Goal: Information Seeking & Learning: Learn about a topic

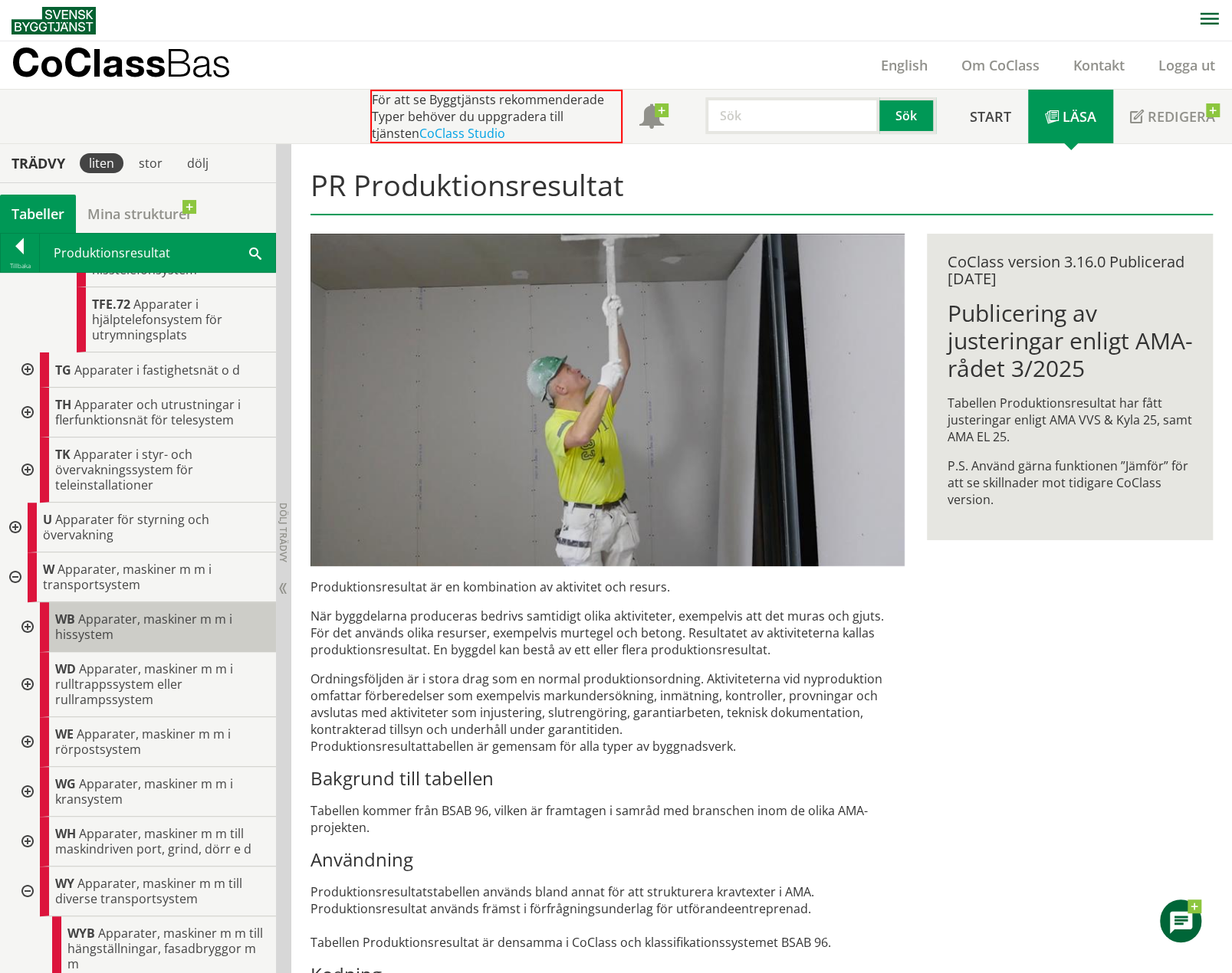
scroll to position [1528, 0]
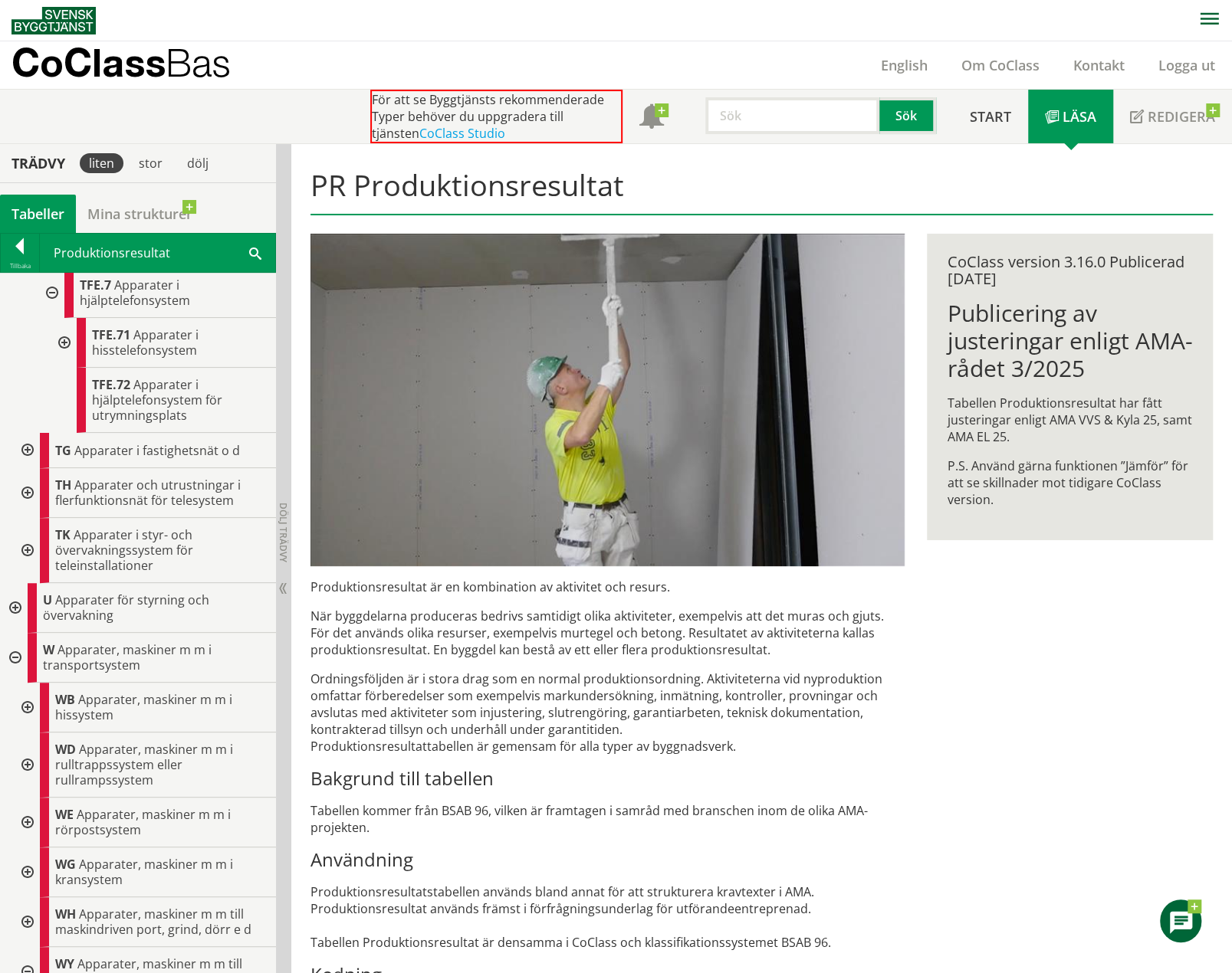
click at [13, 647] on div at bounding box center [14, 657] width 27 height 50
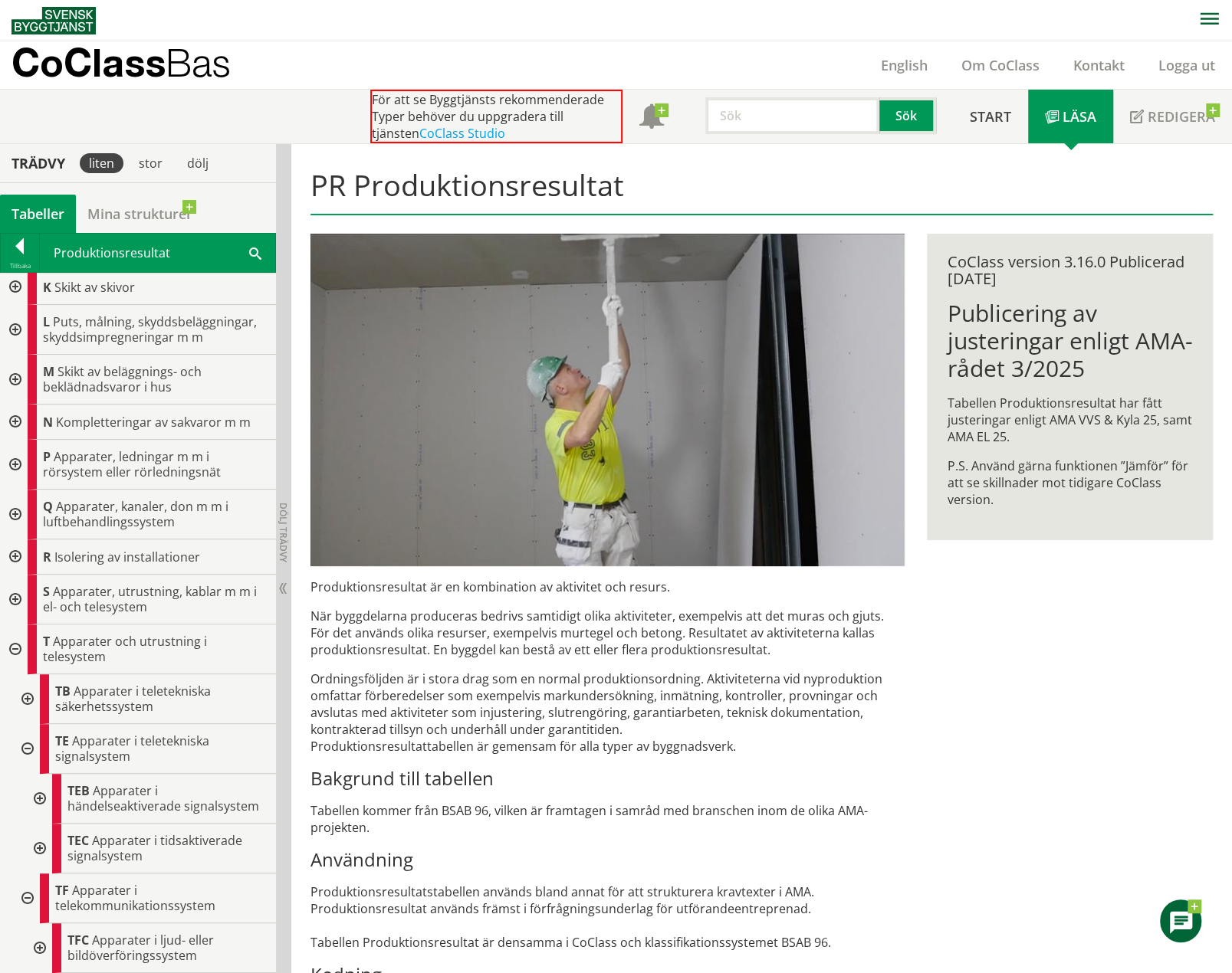
scroll to position [443, 0]
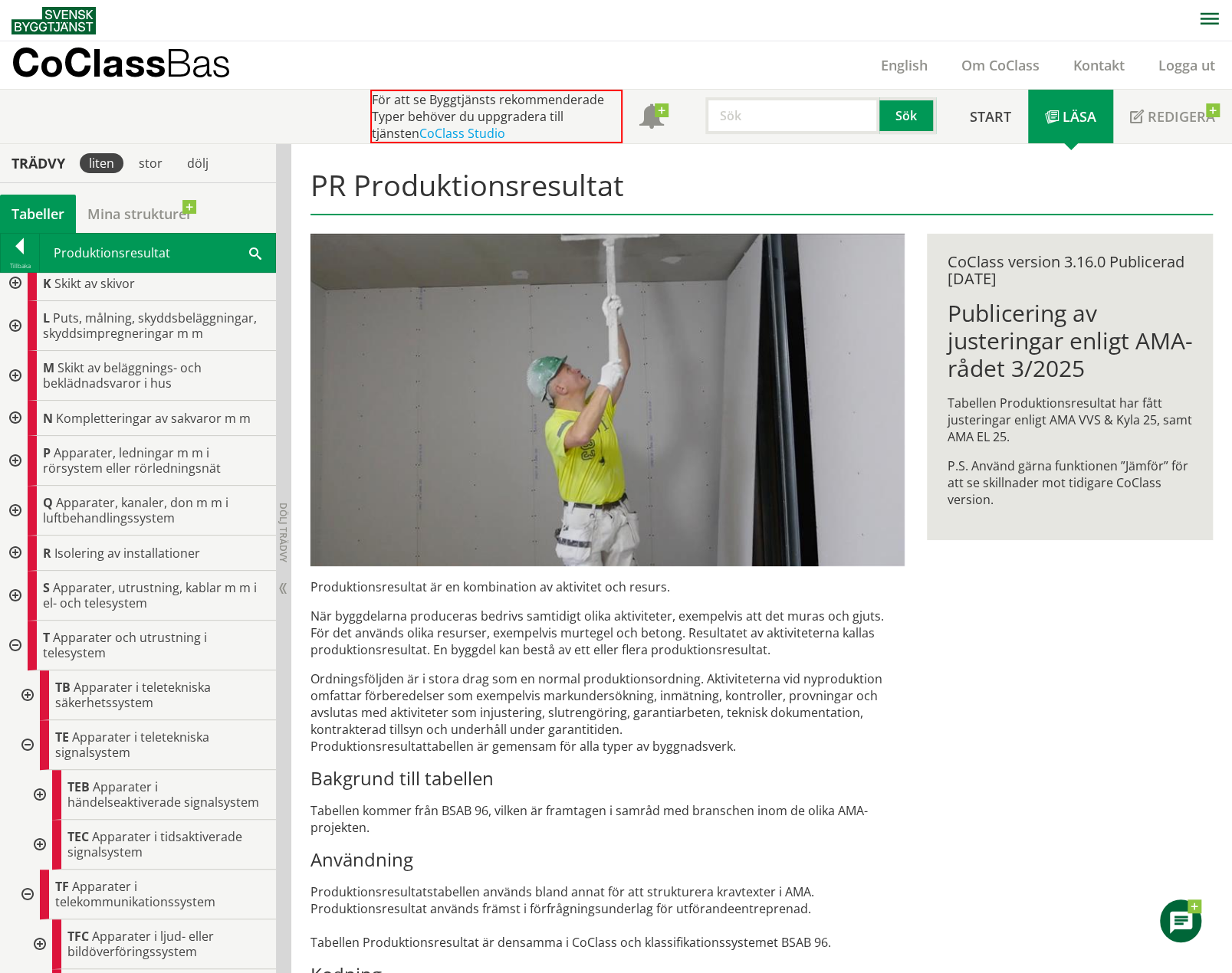
click at [16, 637] on div at bounding box center [14, 646] width 27 height 50
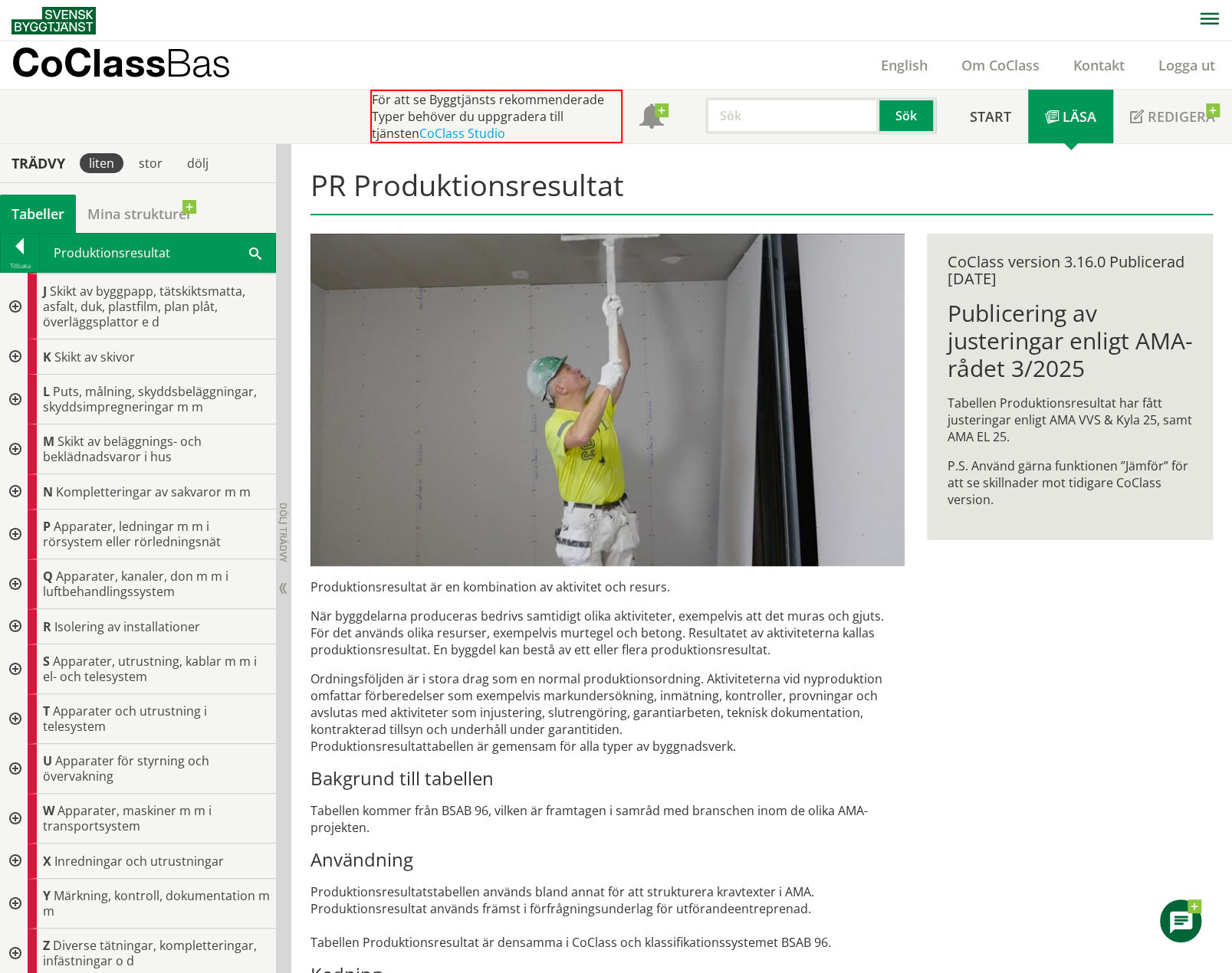
click at [21, 661] on div at bounding box center [14, 669] width 27 height 50
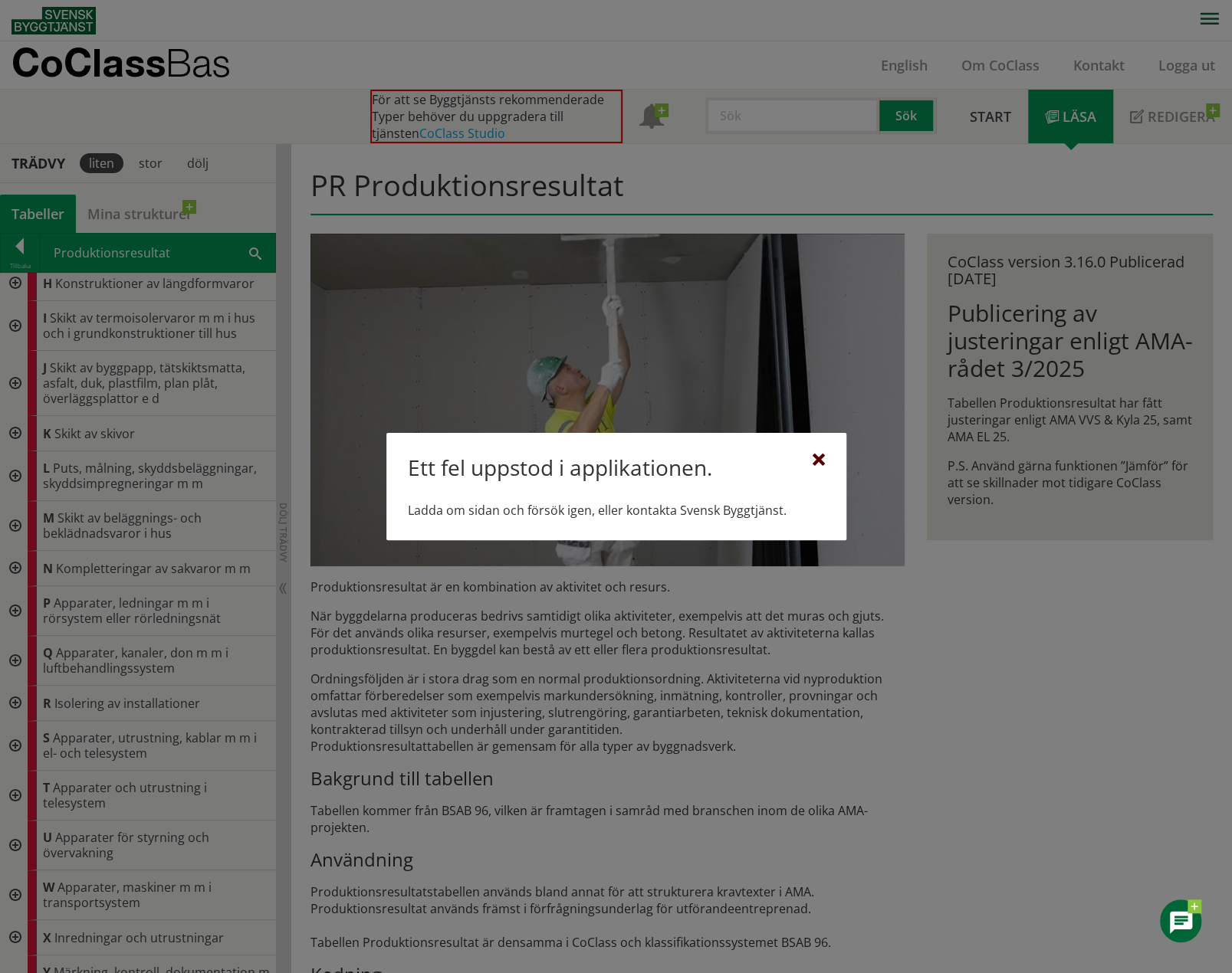
click at [822, 462] on div at bounding box center [818, 460] width 12 height 12
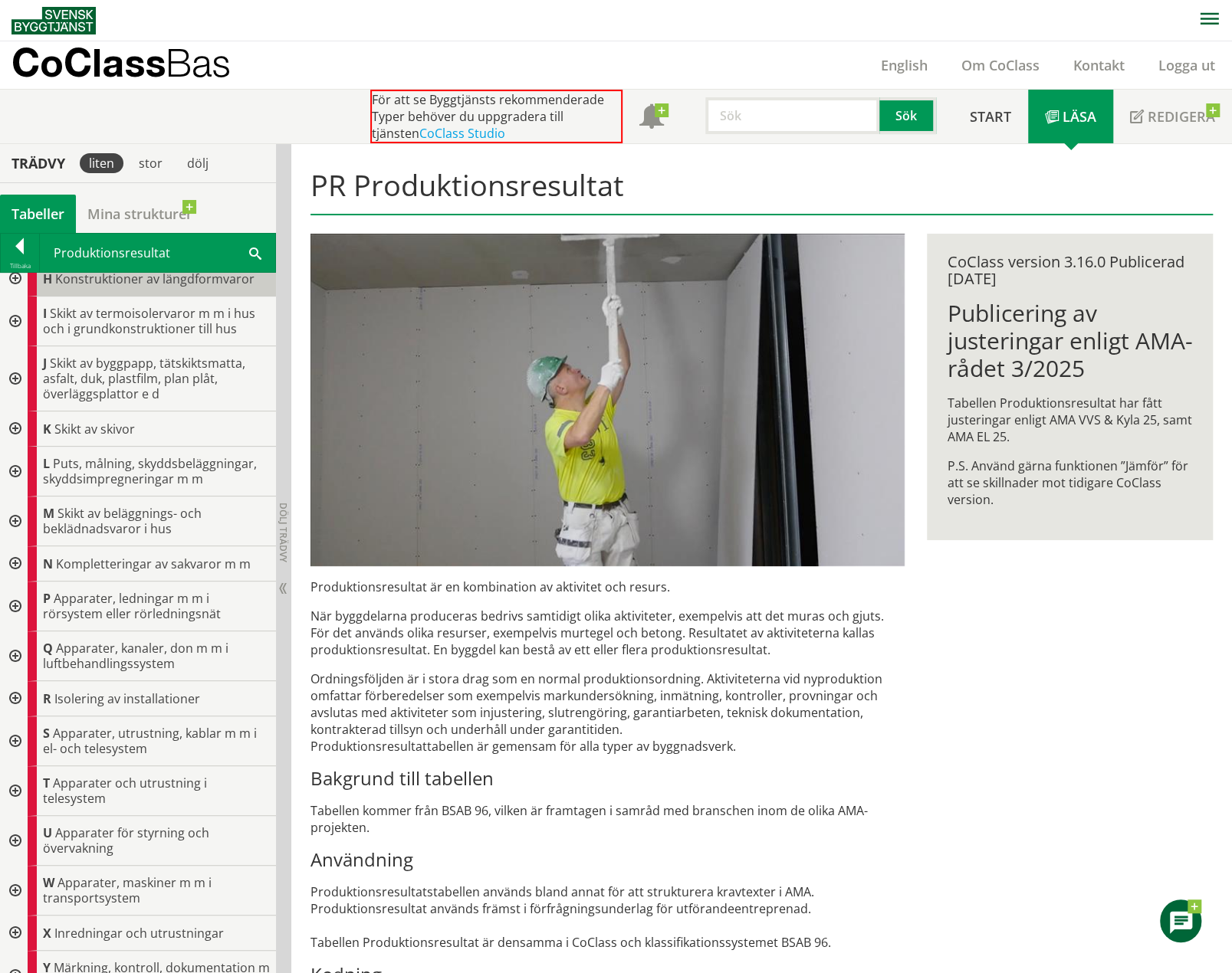
scroll to position [306, 0]
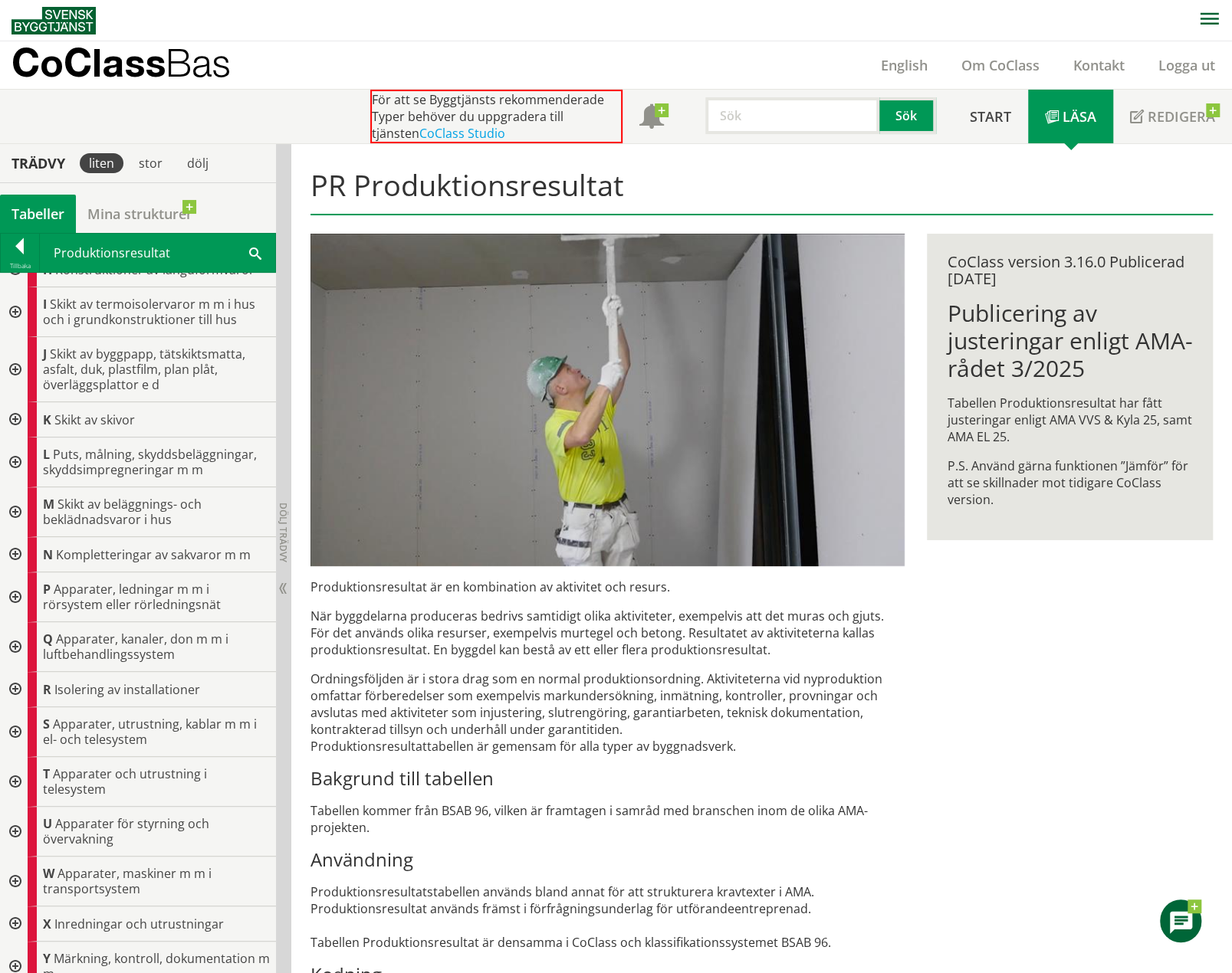
click at [16, 728] on div at bounding box center [14, 732] width 27 height 50
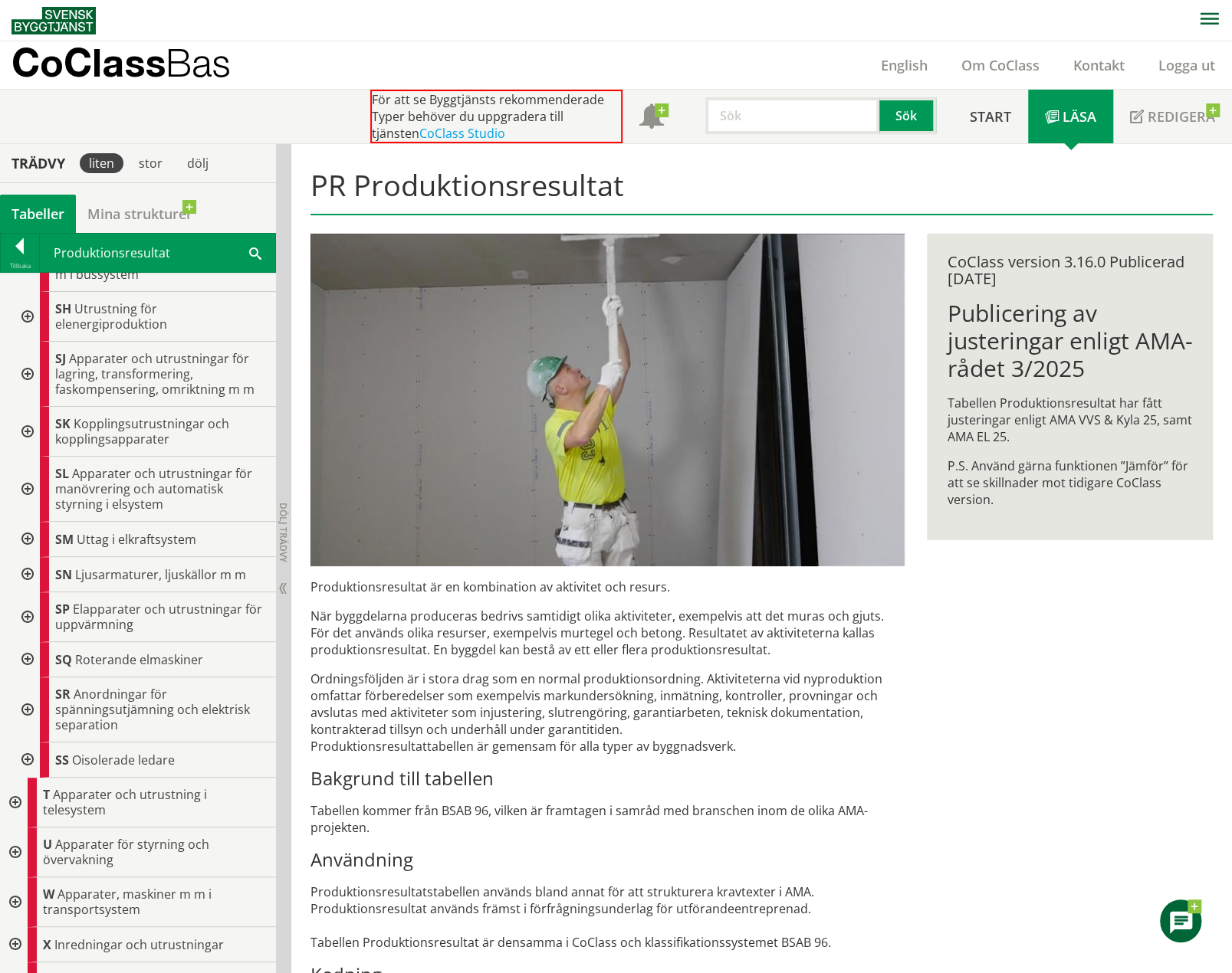
scroll to position [1073, 0]
click at [27, 748] on div at bounding box center [26, 759] width 27 height 36
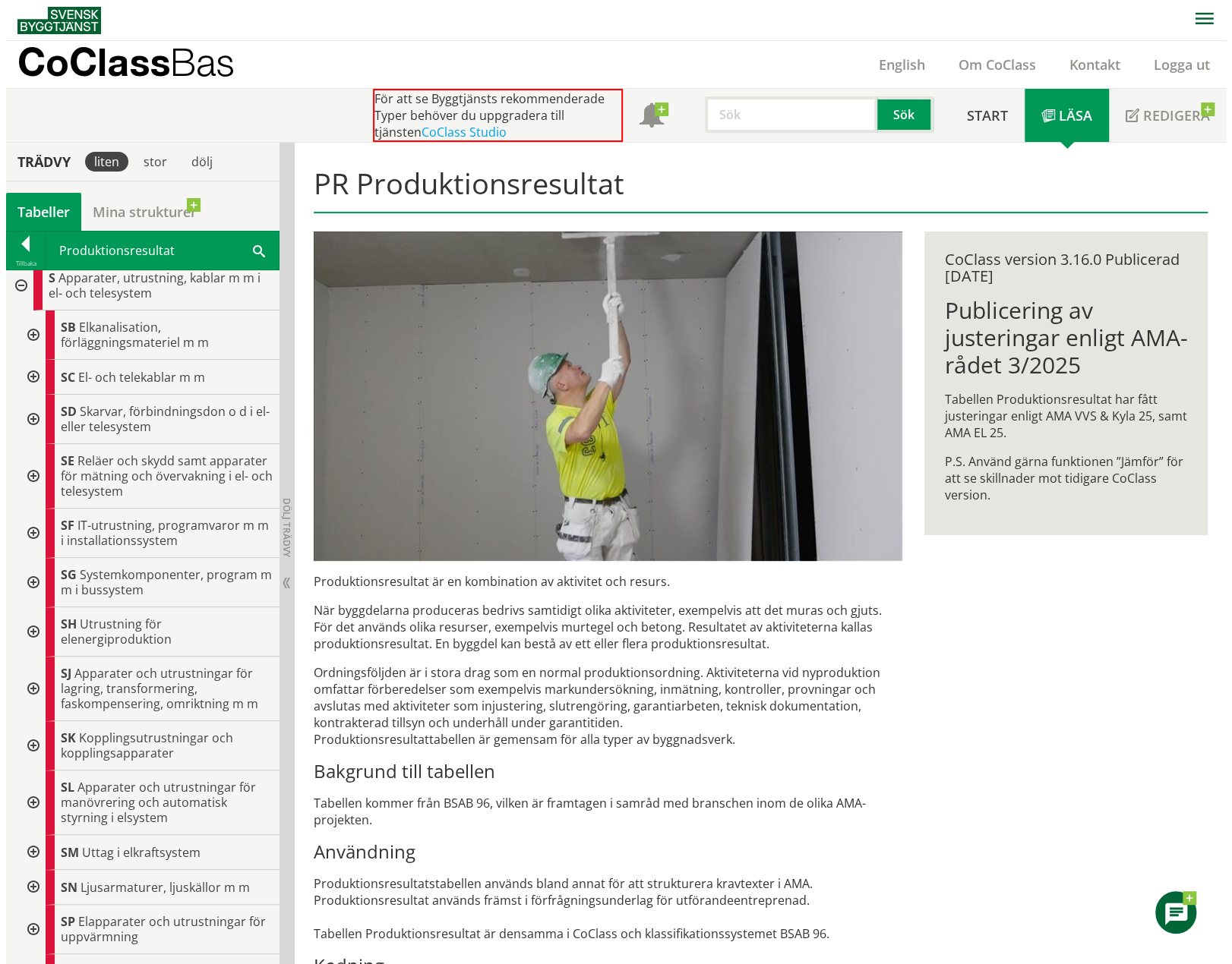
scroll to position [668, 0]
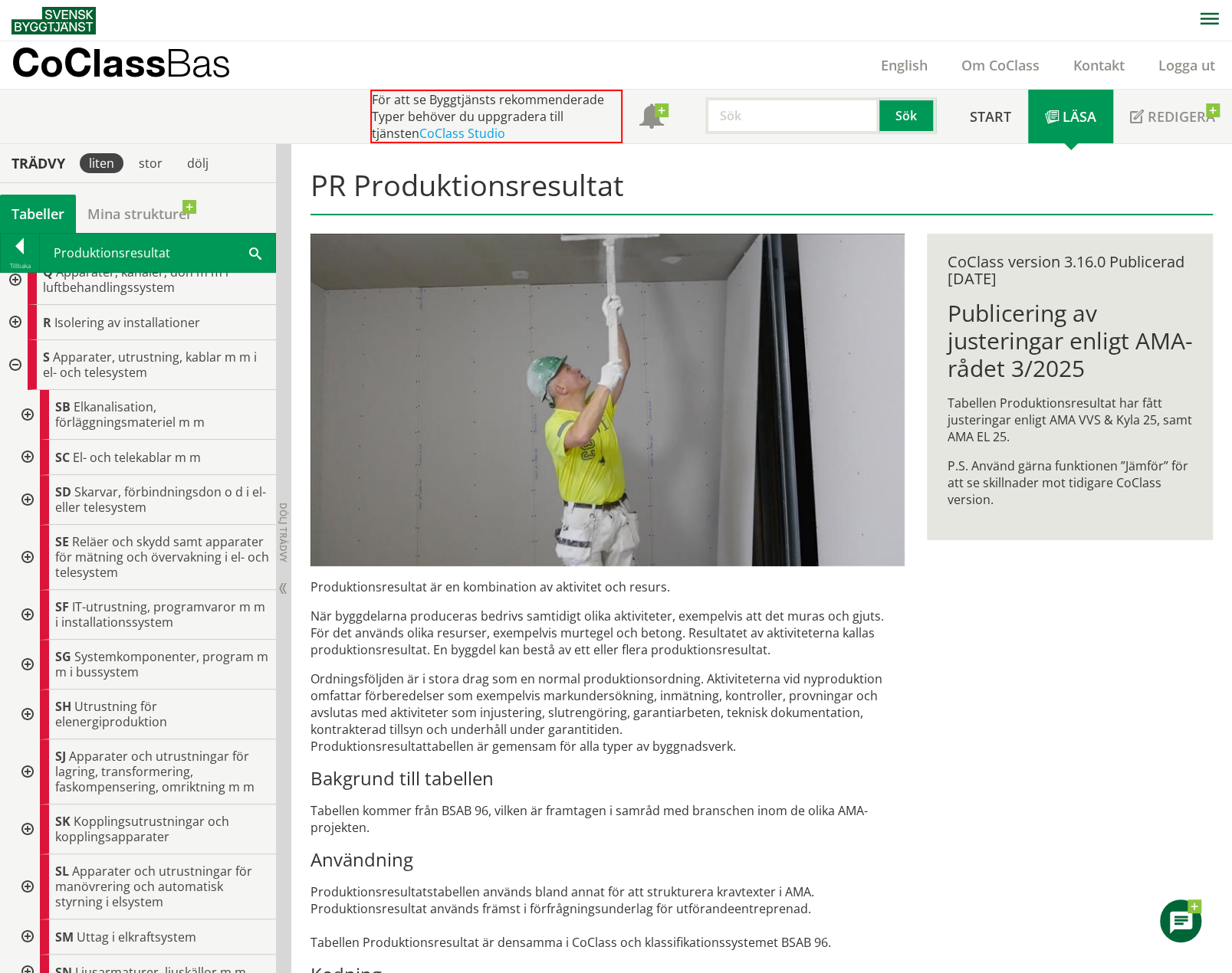
click at [31, 449] on div at bounding box center [26, 457] width 27 height 36
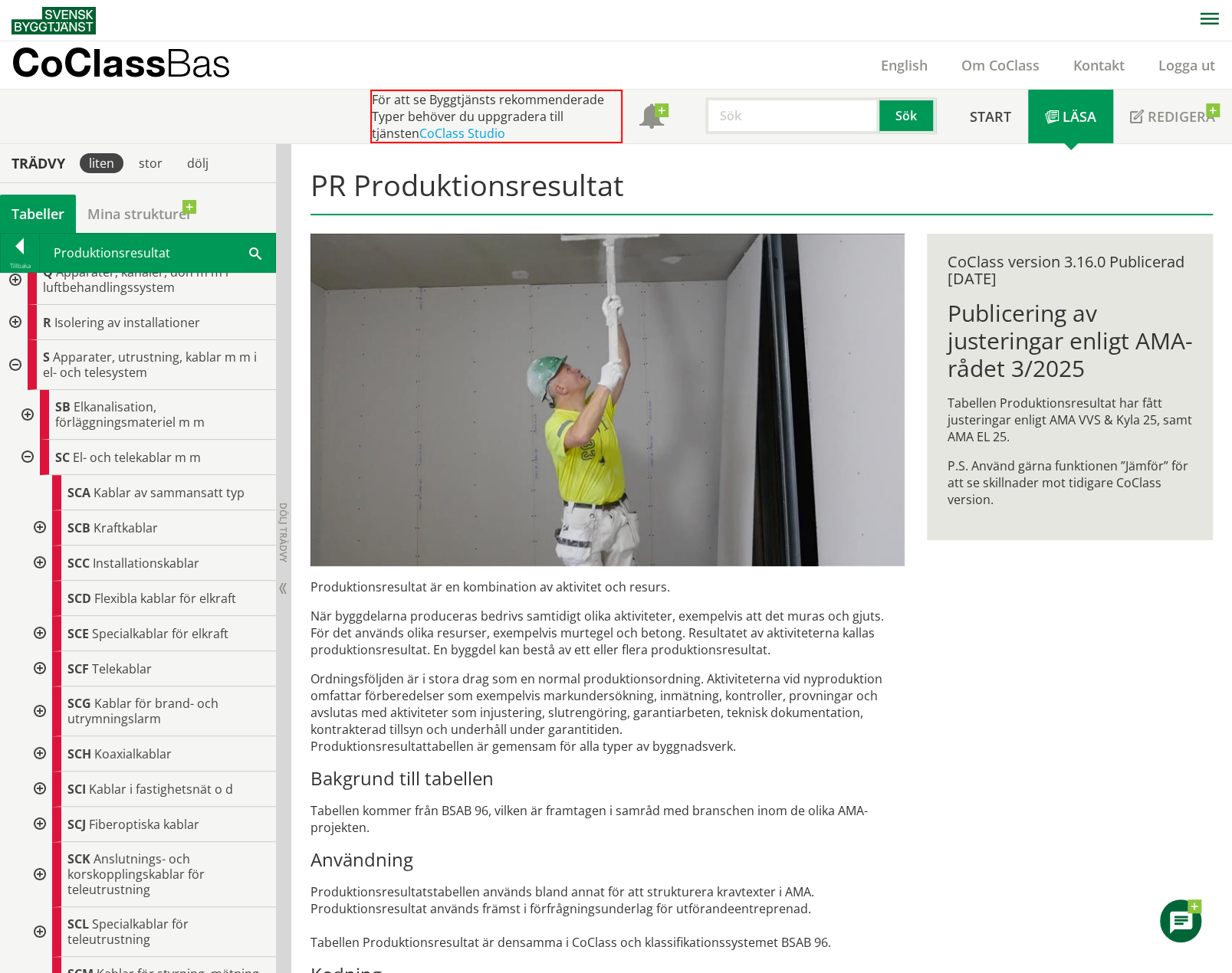
click at [41, 556] on div at bounding box center [38, 563] width 27 height 36
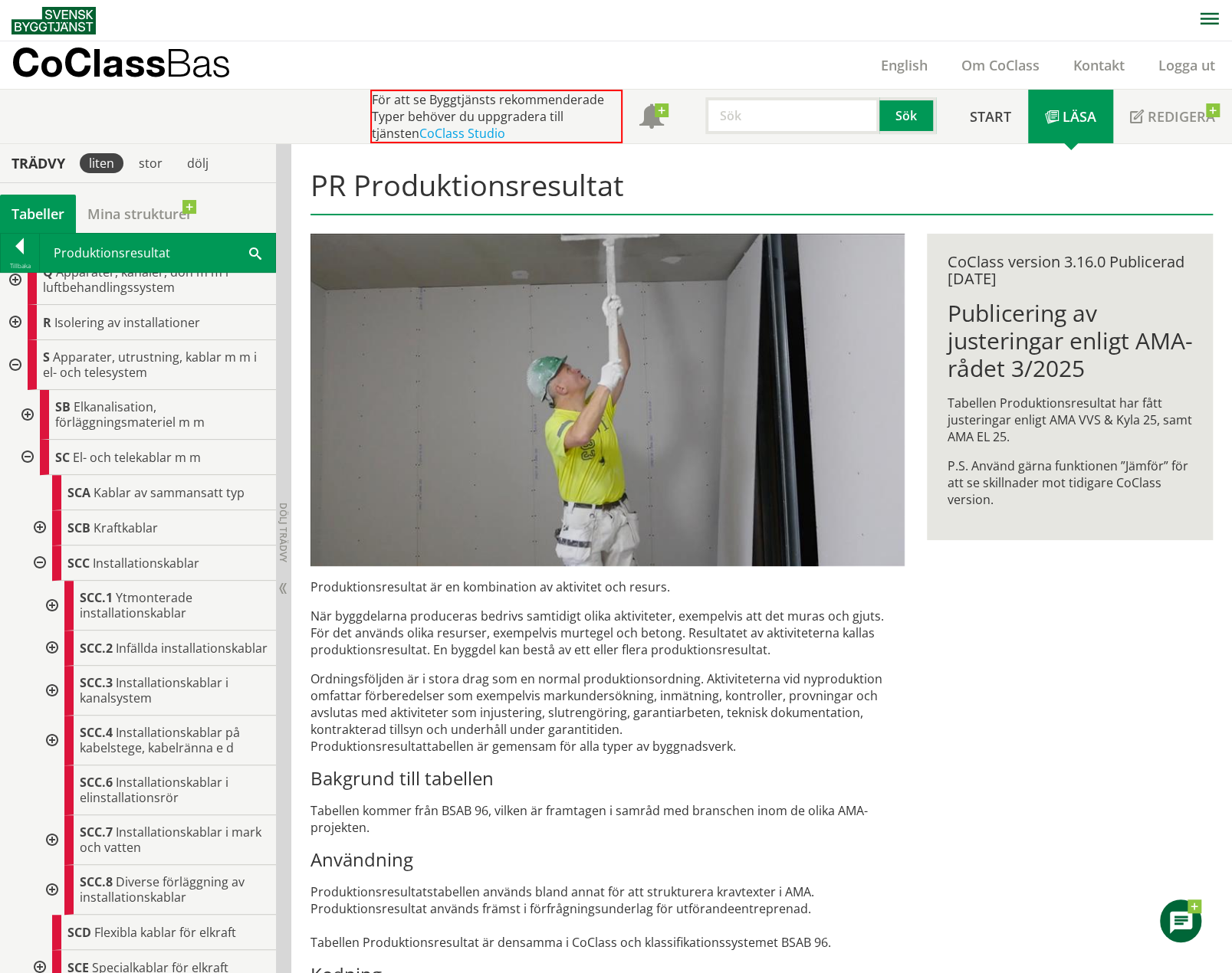
click at [53, 649] on div at bounding box center [50, 648] width 27 height 36
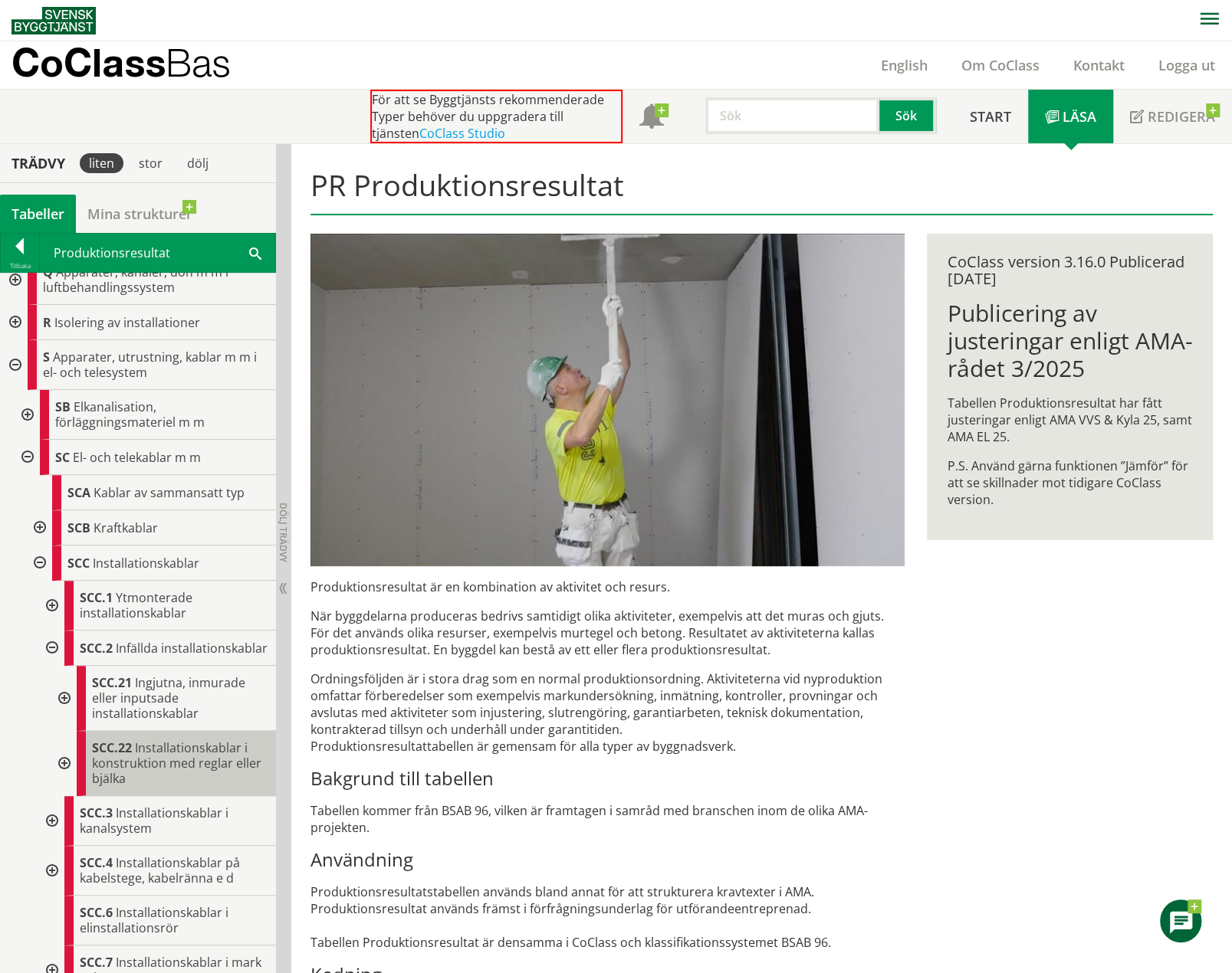
click at [129, 767] on span "Installationskablar i konstruktion med reglar eller bjälka" at bounding box center [177, 763] width 170 height 47
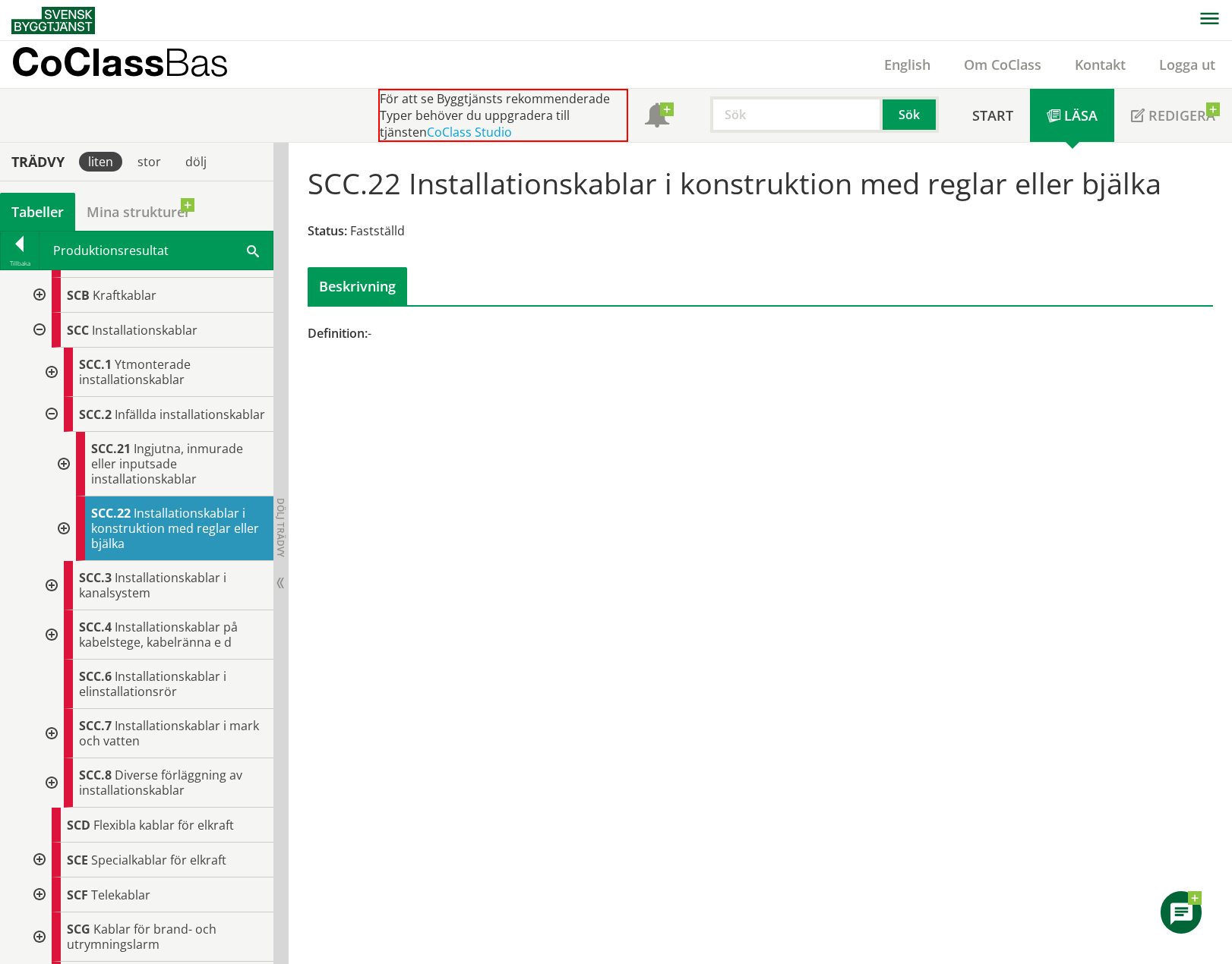
scroll to position [971, 0]
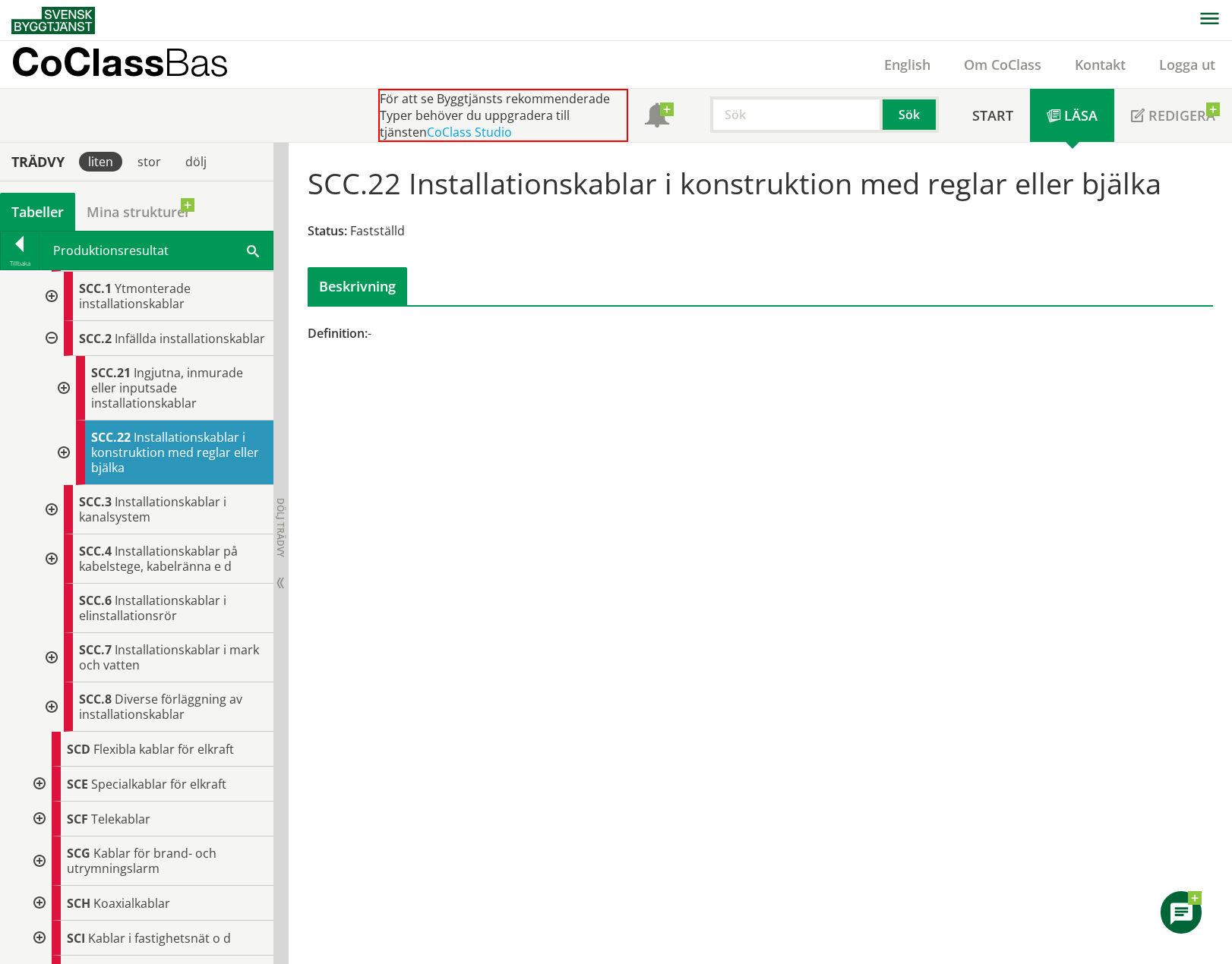
click at [45, 710] on div at bounding box center [50, 707] width 27 height 50
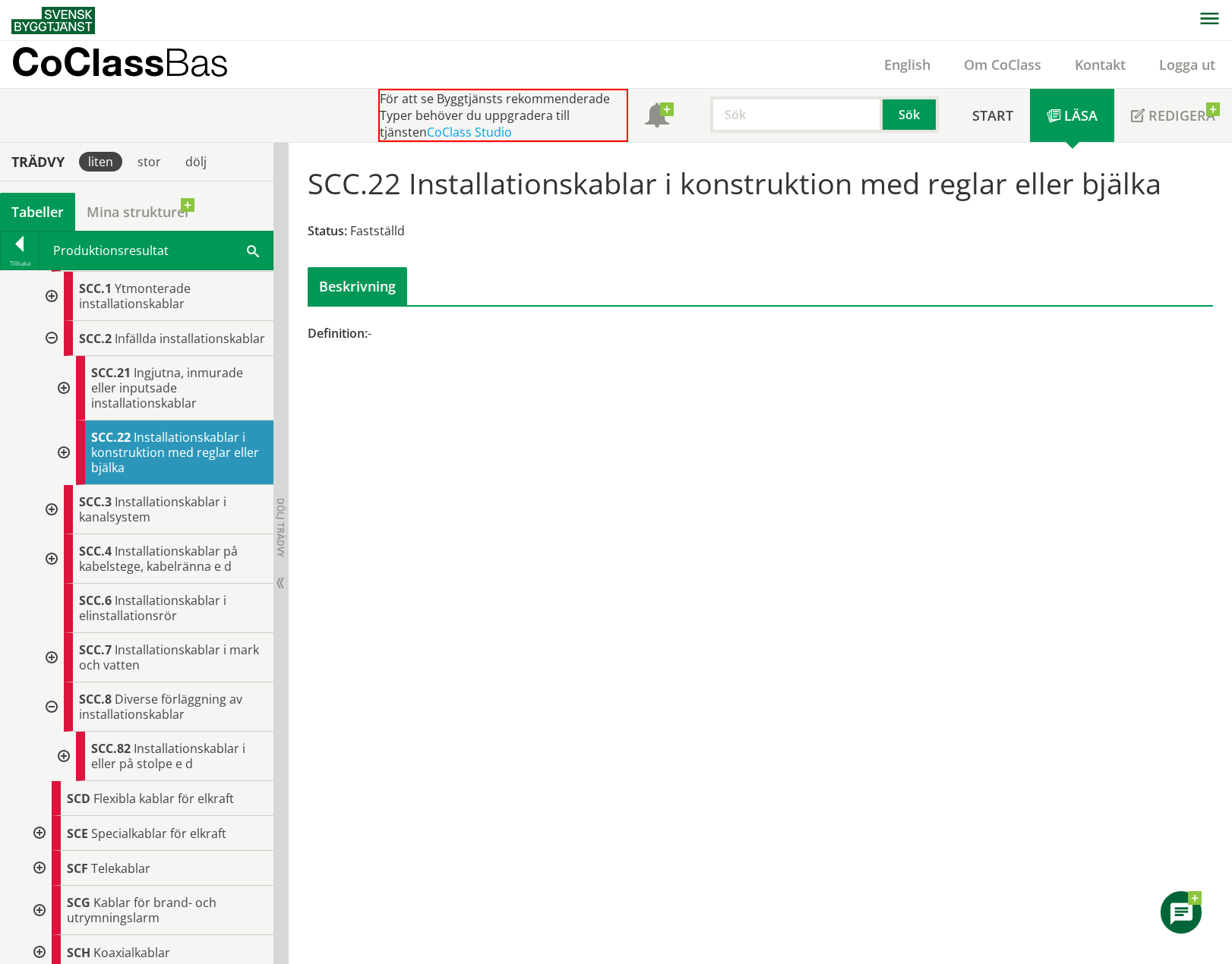
click at [62, 759] on div at bounding box center [62, 756] width 27 height 50
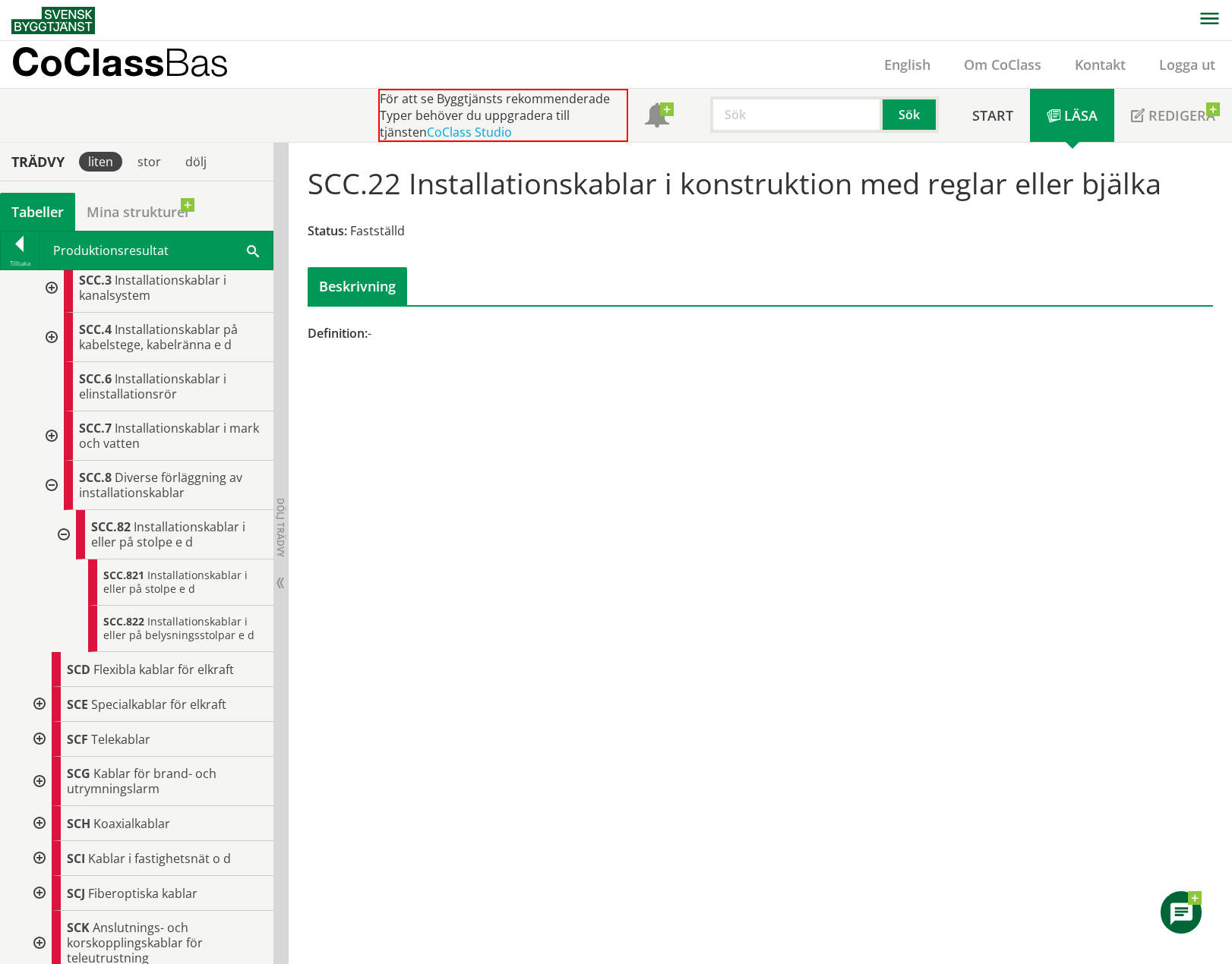
scroll to position [1199, 0]
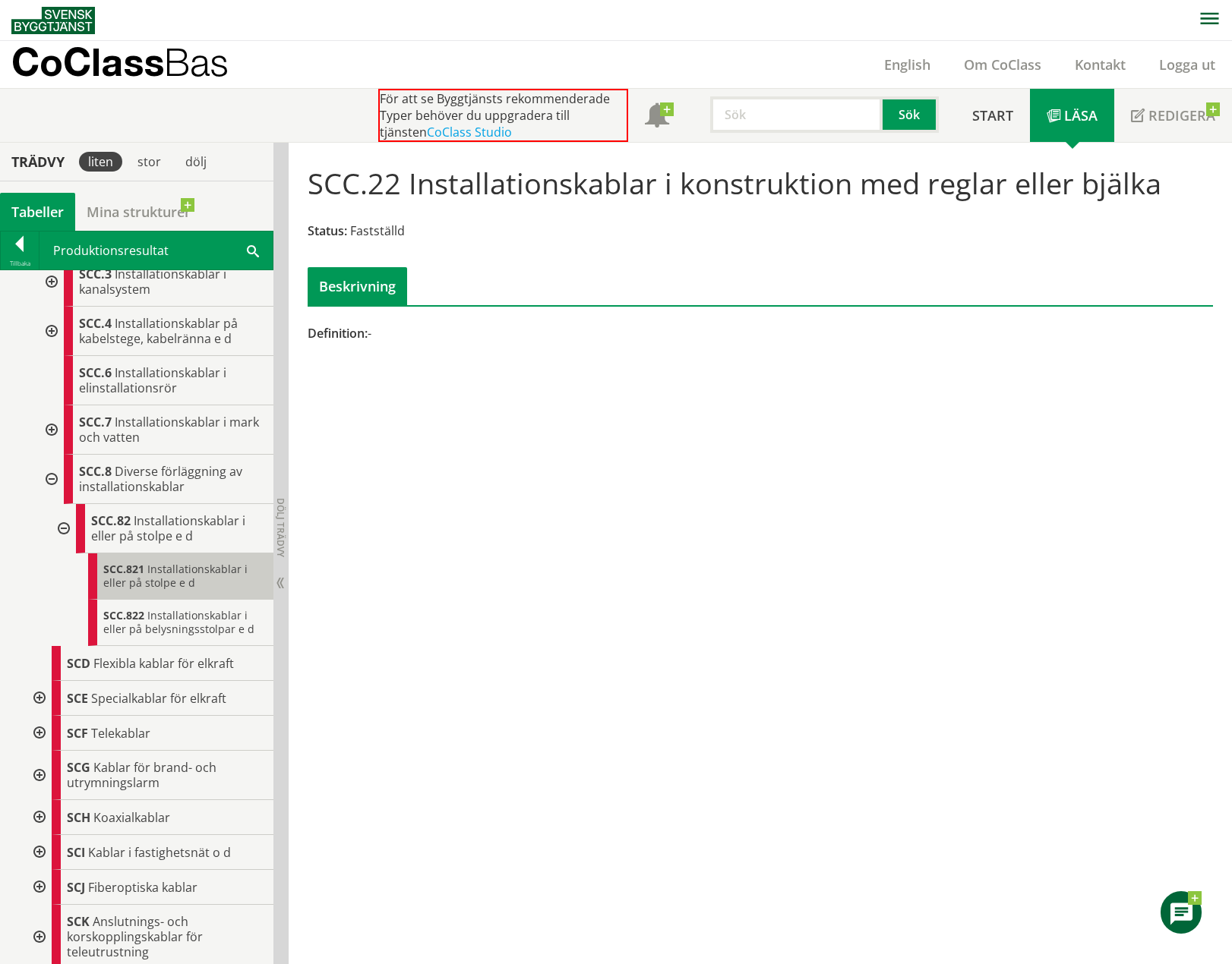
click at [165, 583] on span "Installationskablar i eller på stolpe e d" at bounding box center [175, 576] width 145 height 28
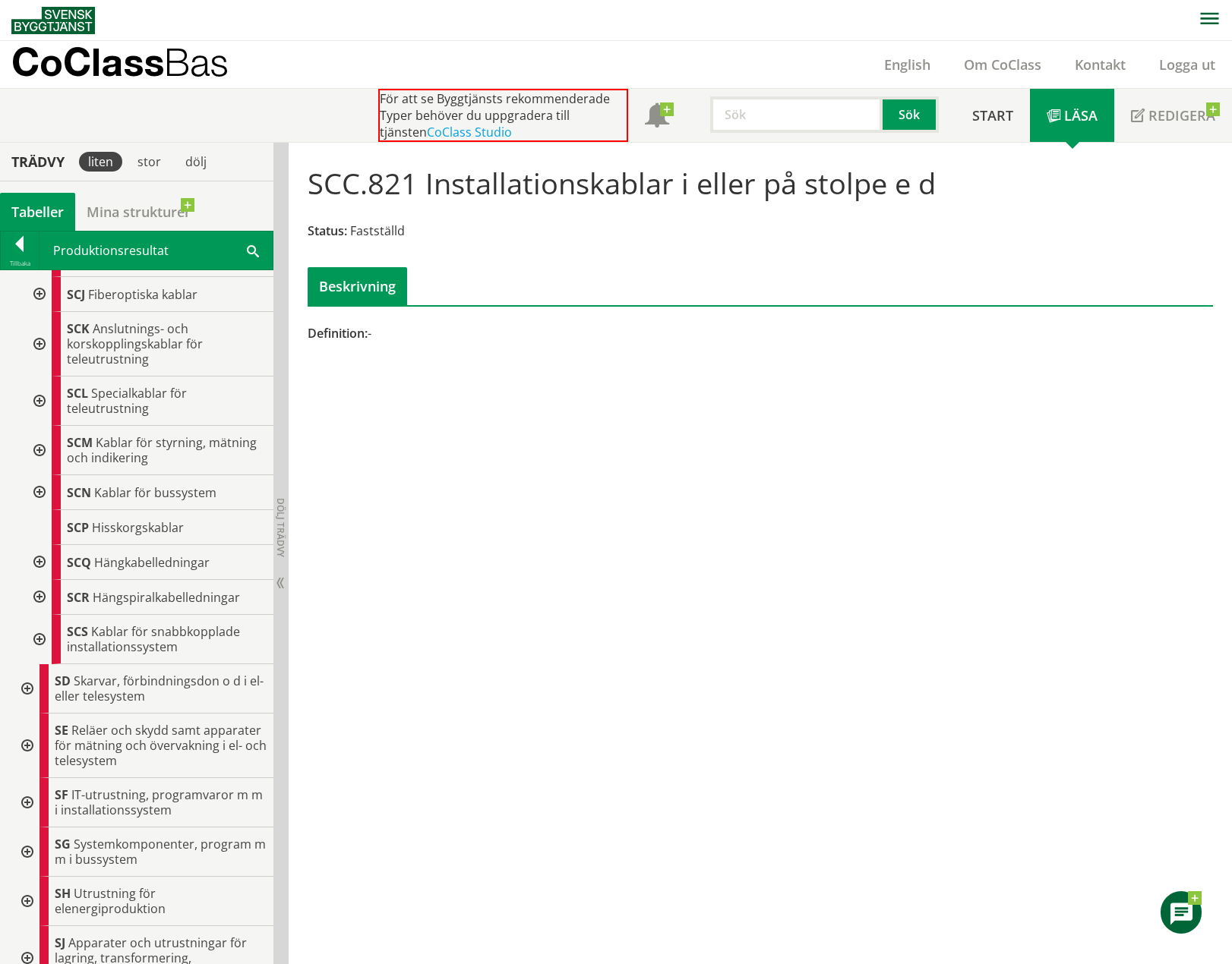
scroll to position [1807, 0]
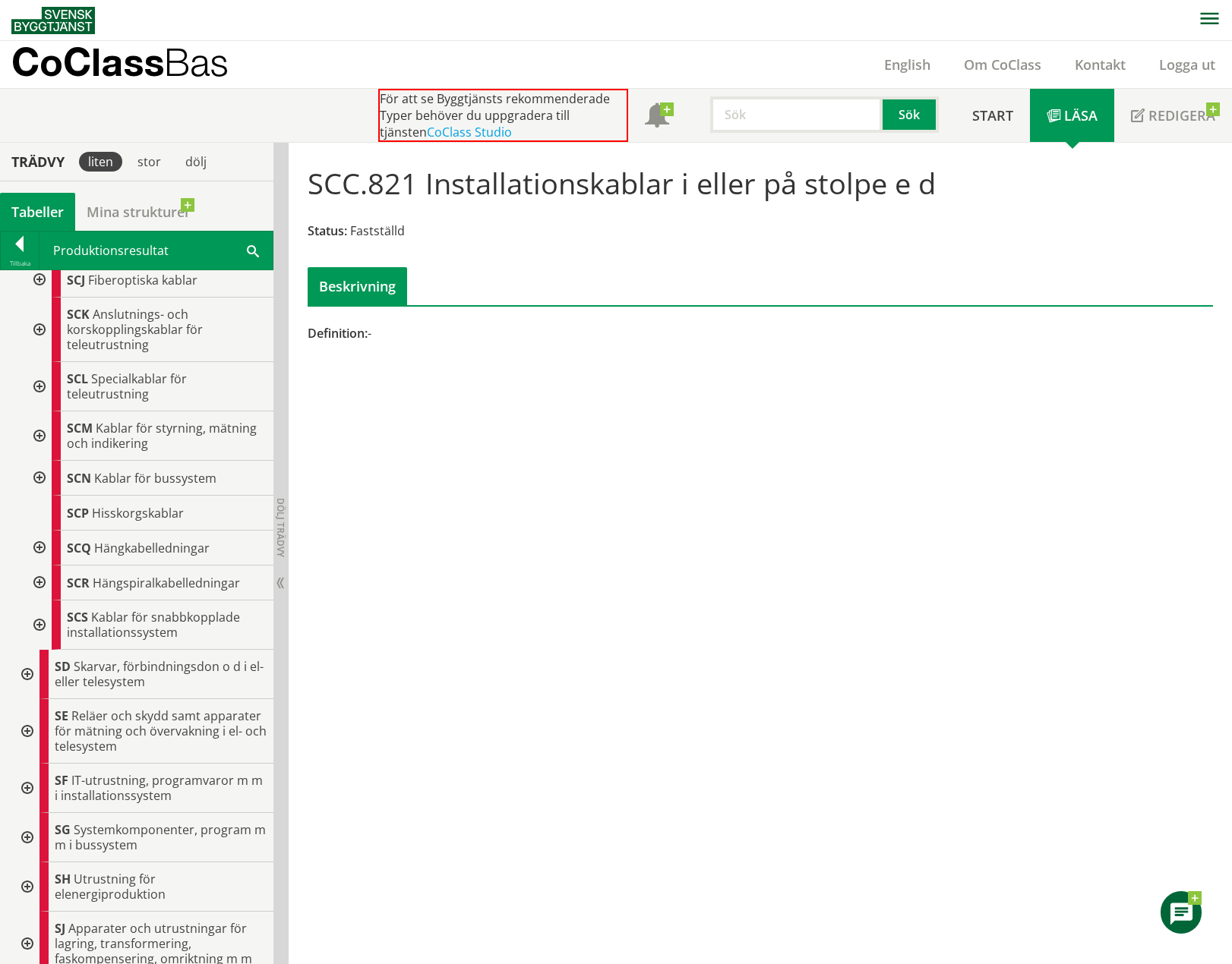
click at [41, 483] on div at bounding box center [38, 478] width 27 height 35
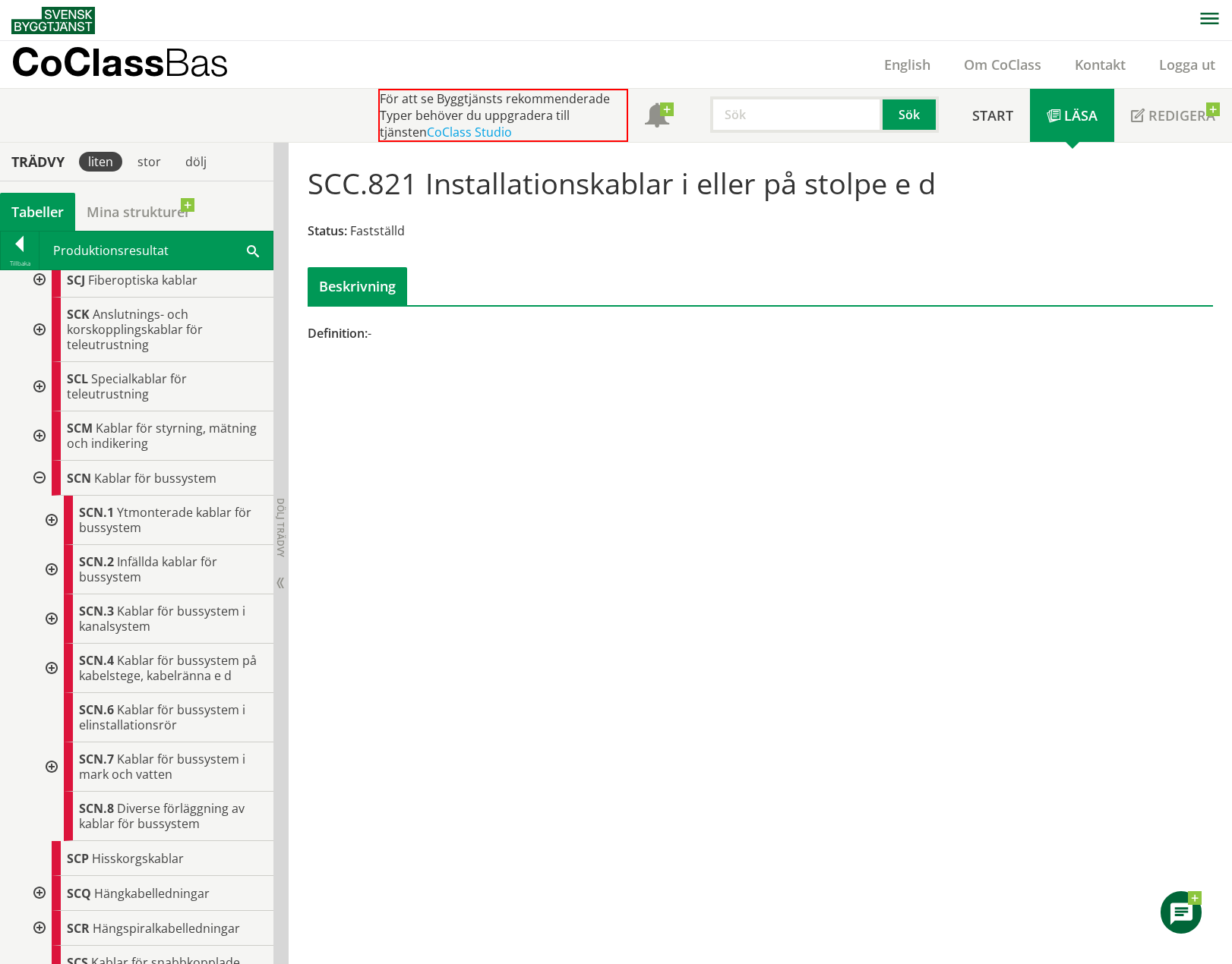
click at [40, 483] on div at bounding box center [38, 478] width 27 height 35
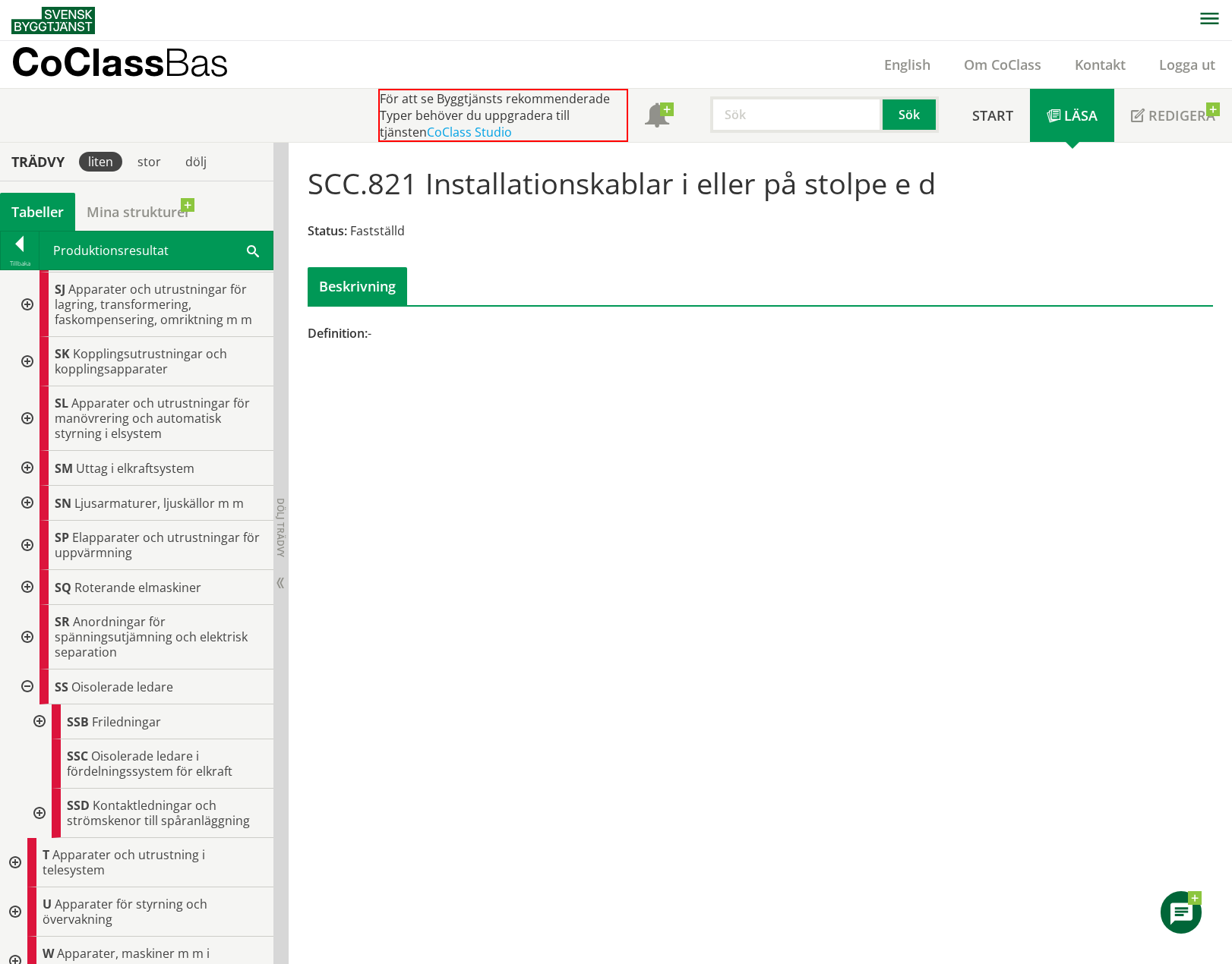
scroll to position [2566, 0]
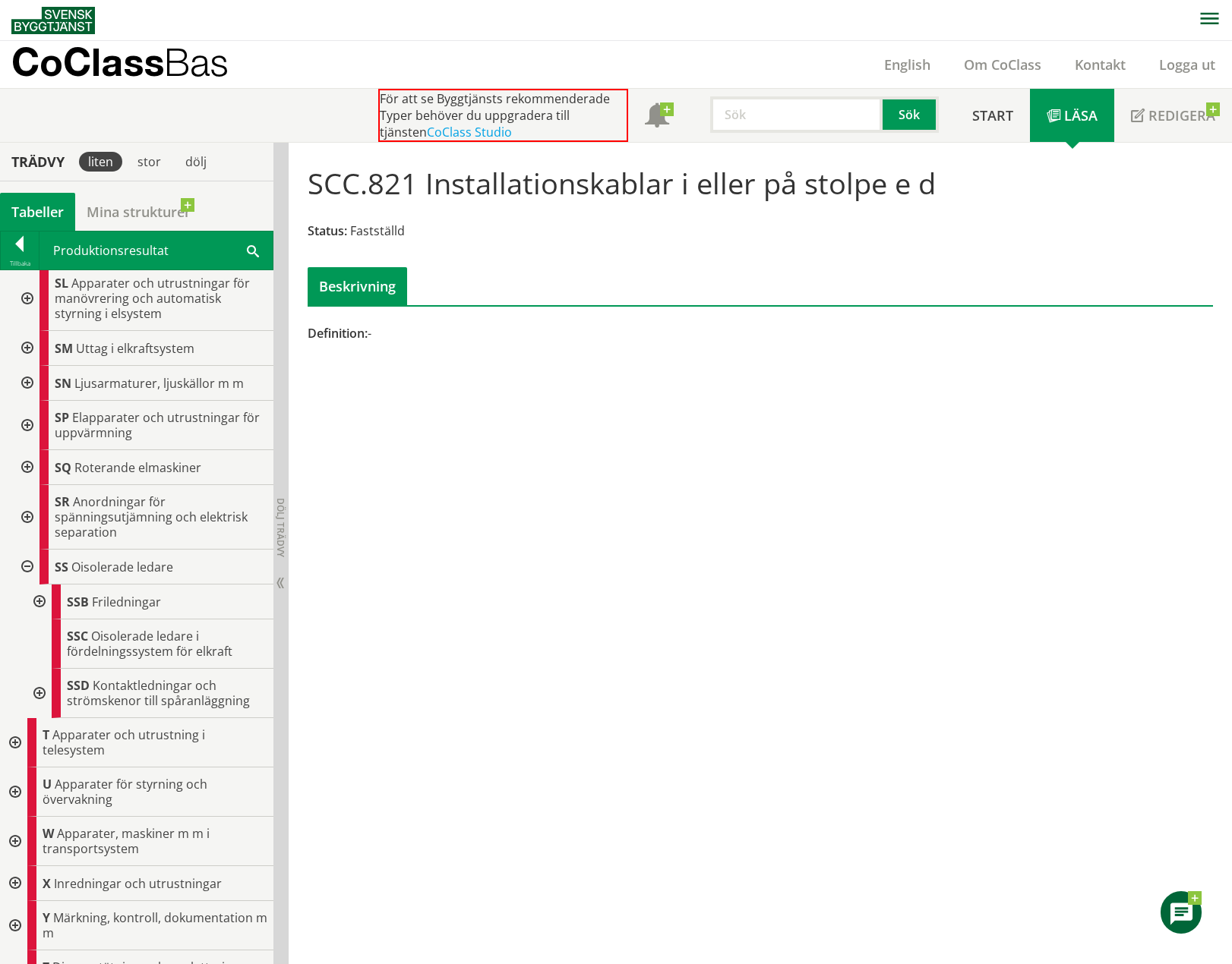
click at [31, 383] on div at bounding box center [25, 383] width 27 height 35
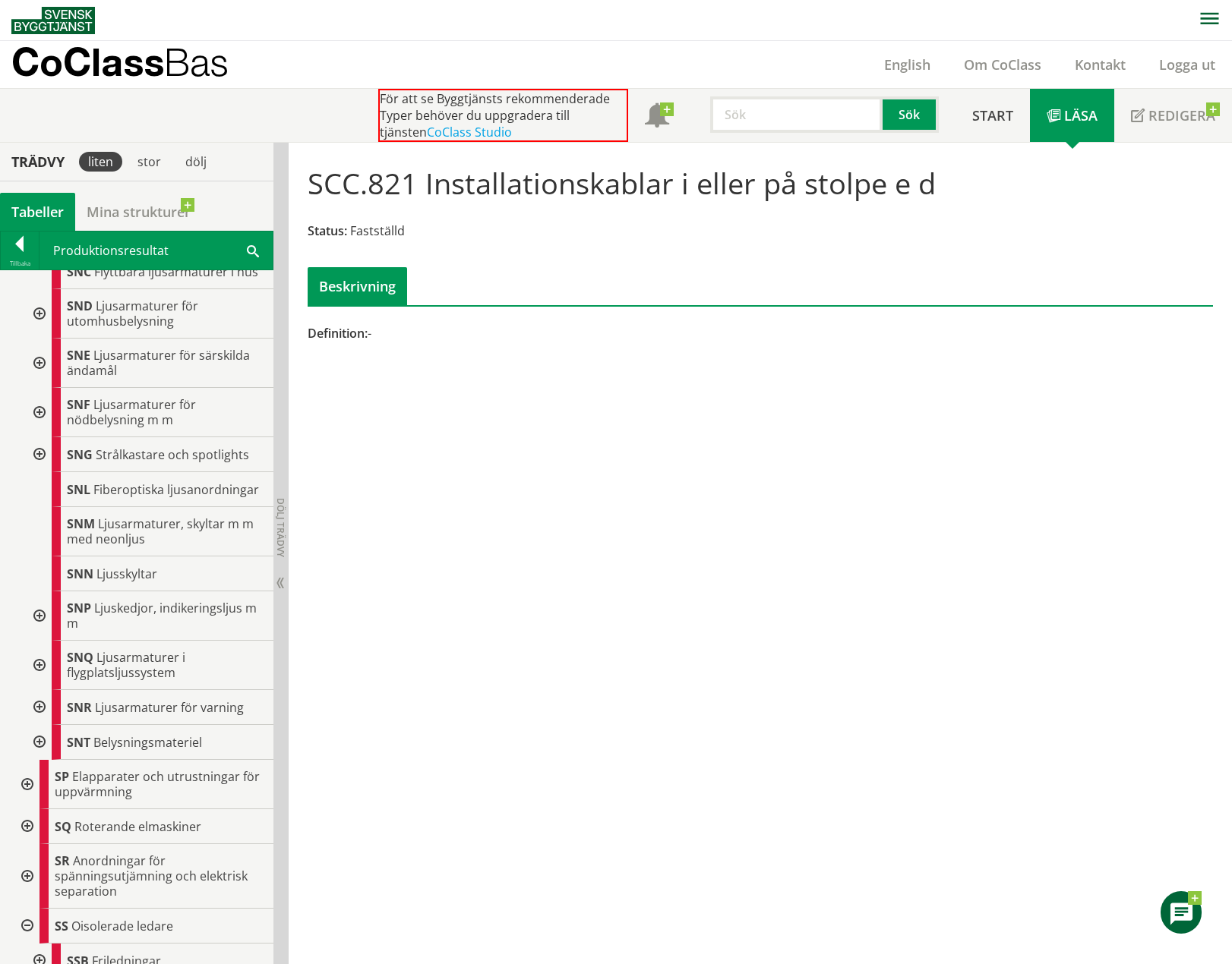
scroll to position [2718, 0]
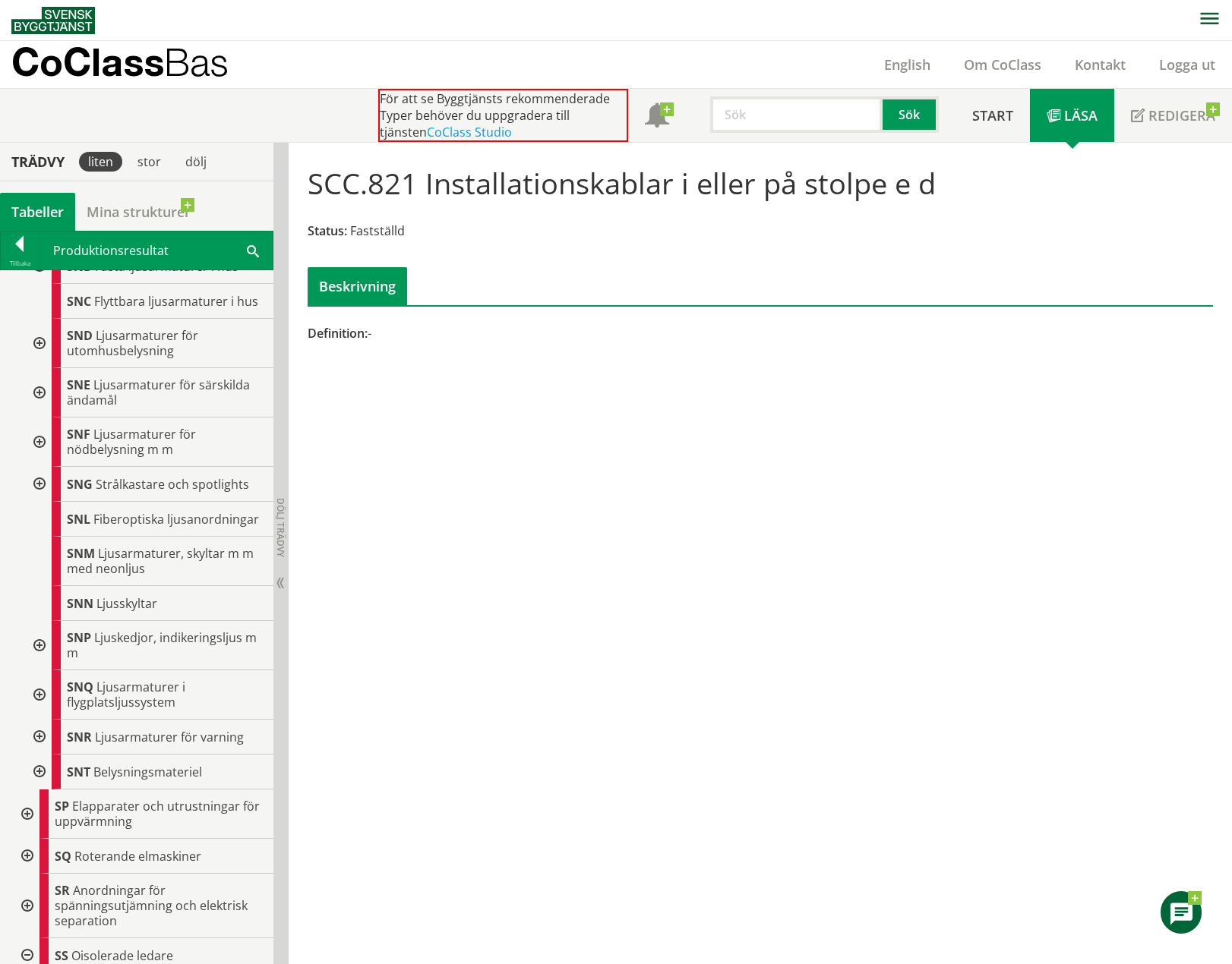
click at [41, 710] on div at bounding box center [38, 695] width 27 height 50
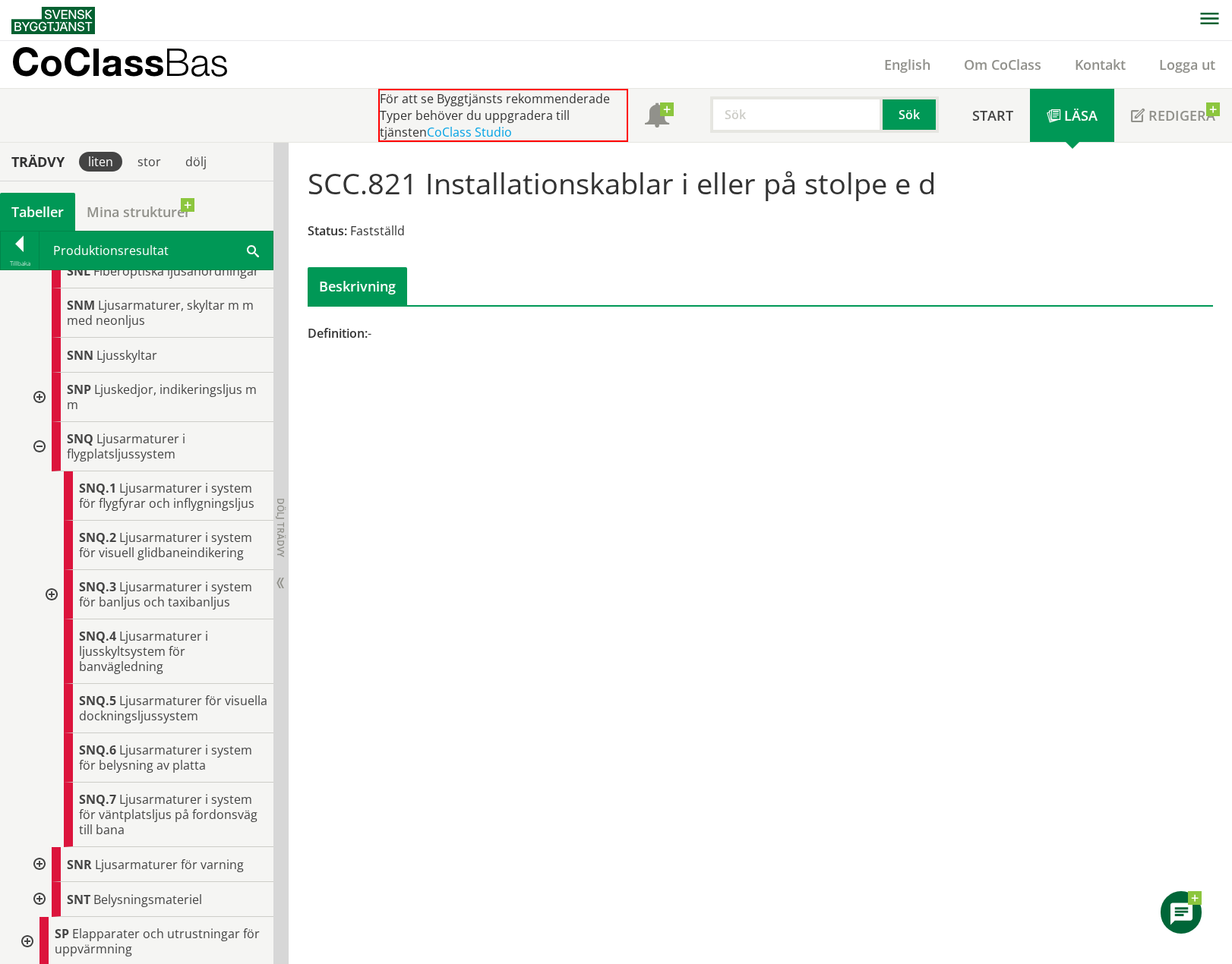
scroll to position [3021, 0]
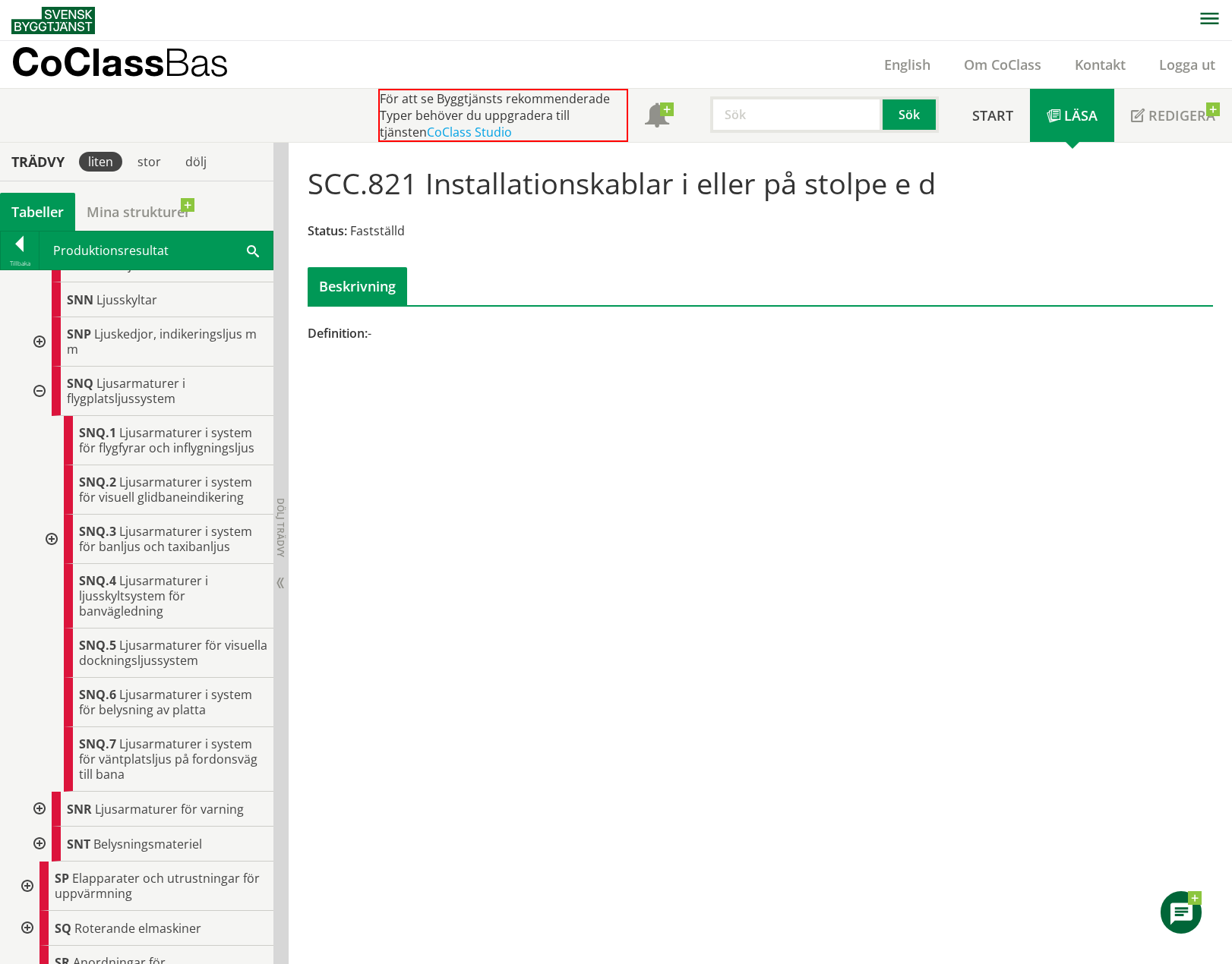
click at [45, 550] on div at bounding box center [50, 539] width 27 height 50
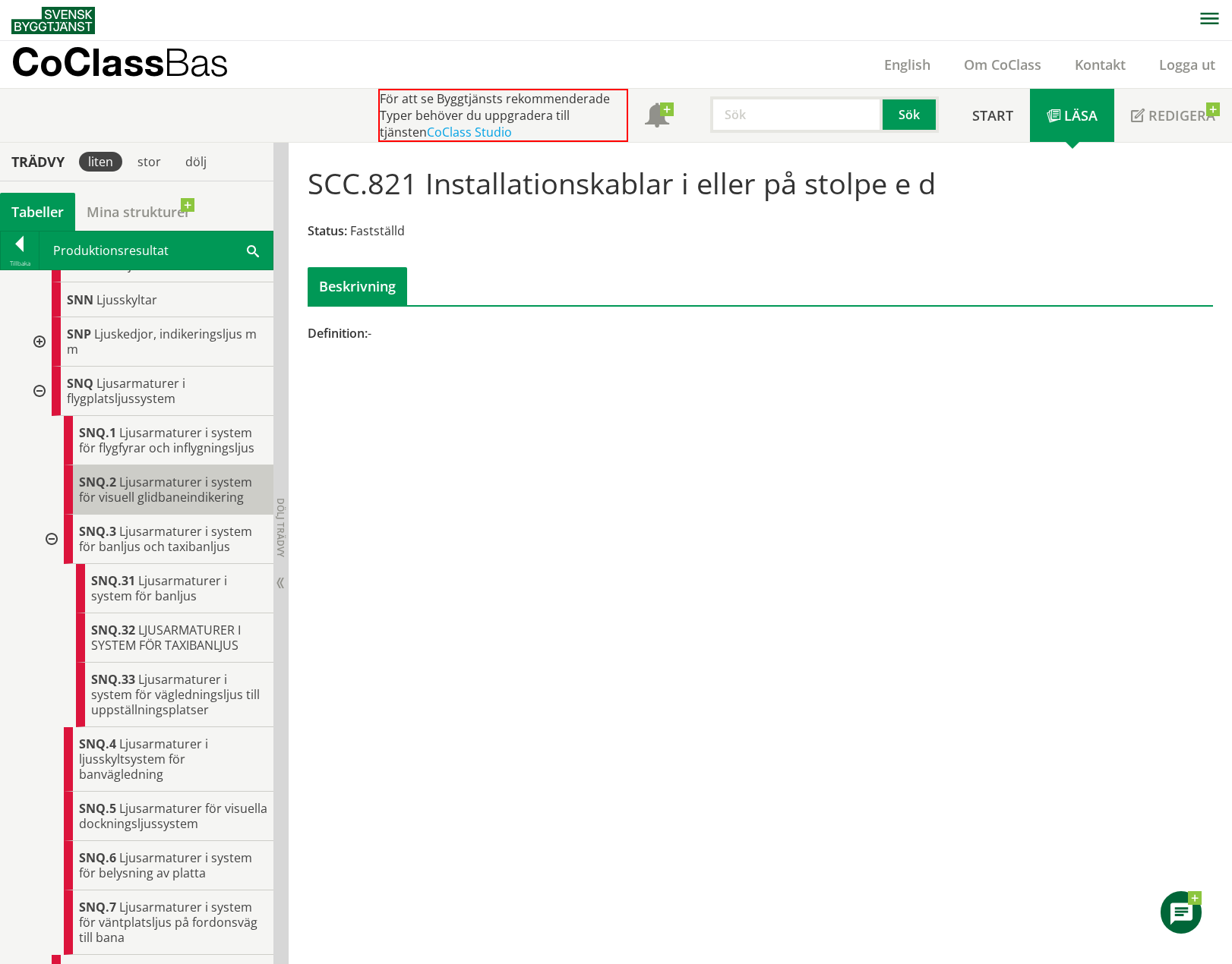
click at [149, 505] on span "Ljusarmaturer i system för visuell glidbaneindikering" at bounding box center [165, 489] width 174 height 32
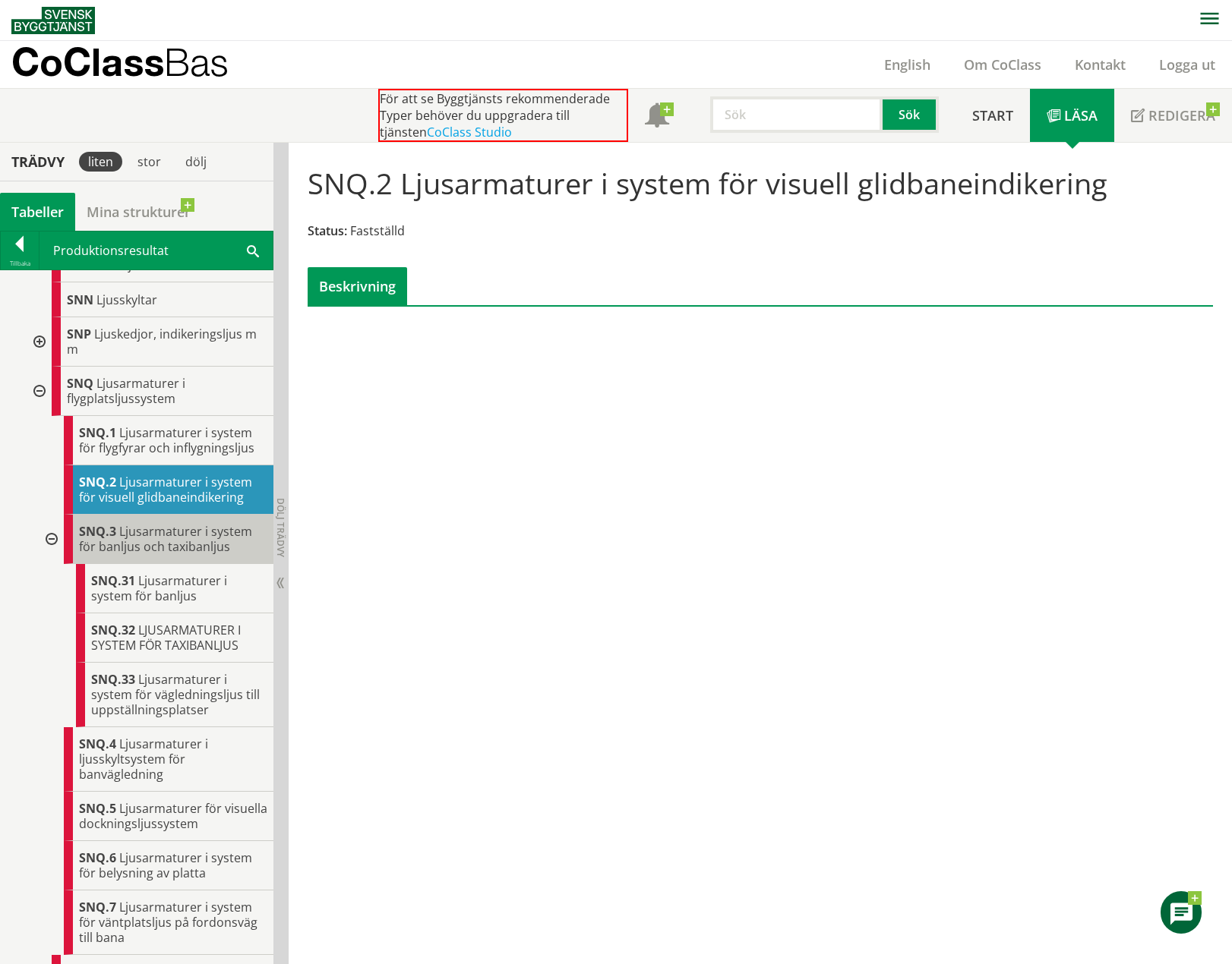
click at [147, 548] on span "Ljusarmaturer i system för banljus och taxibanljus" at bounding box center [165, 538] width 174 height 32
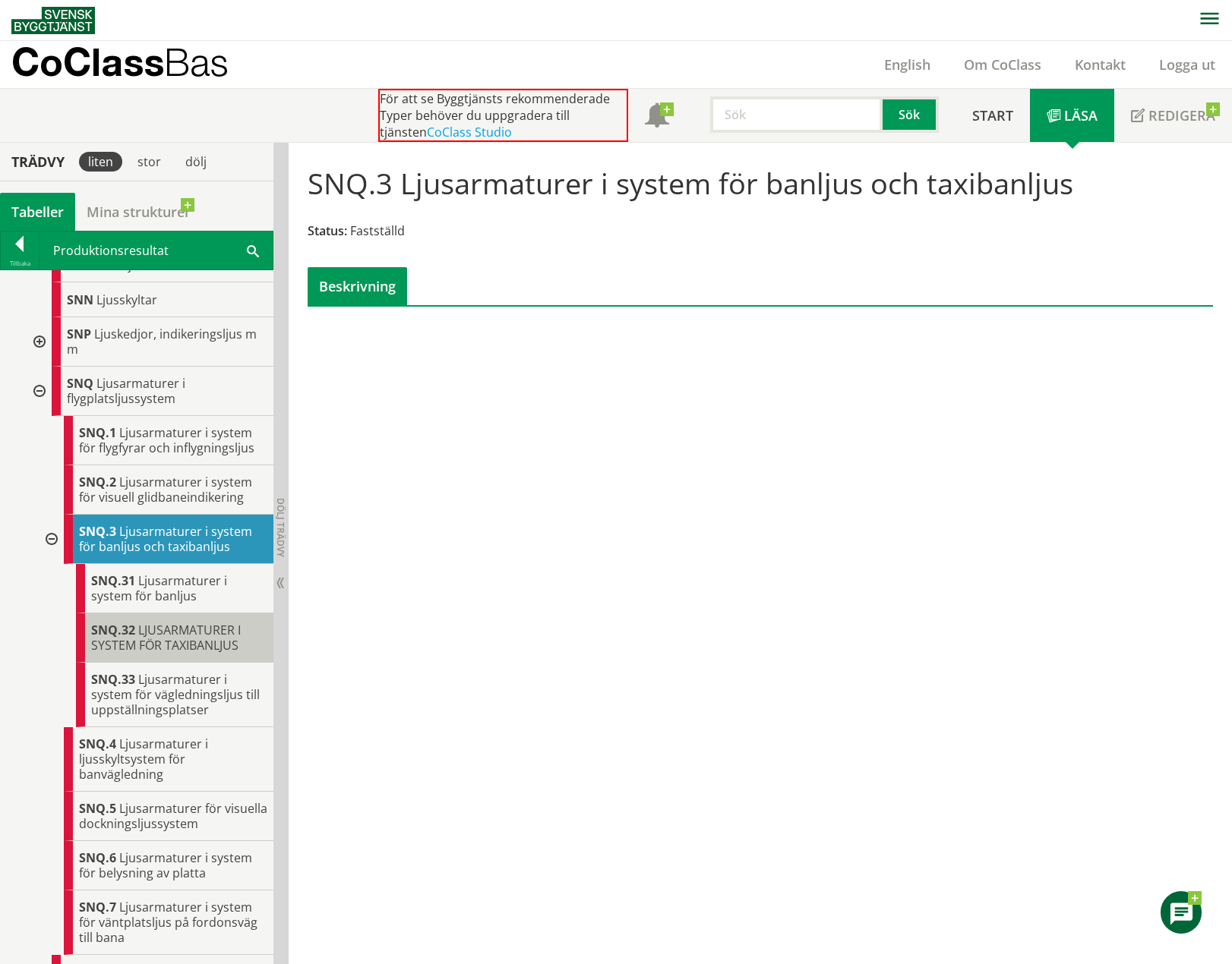
click at [154, 652] on span "LJUSARMATURER I SYSTEM FÖR TAXIBANLJUS" at bounding box center [166, 637] width 150 height 32
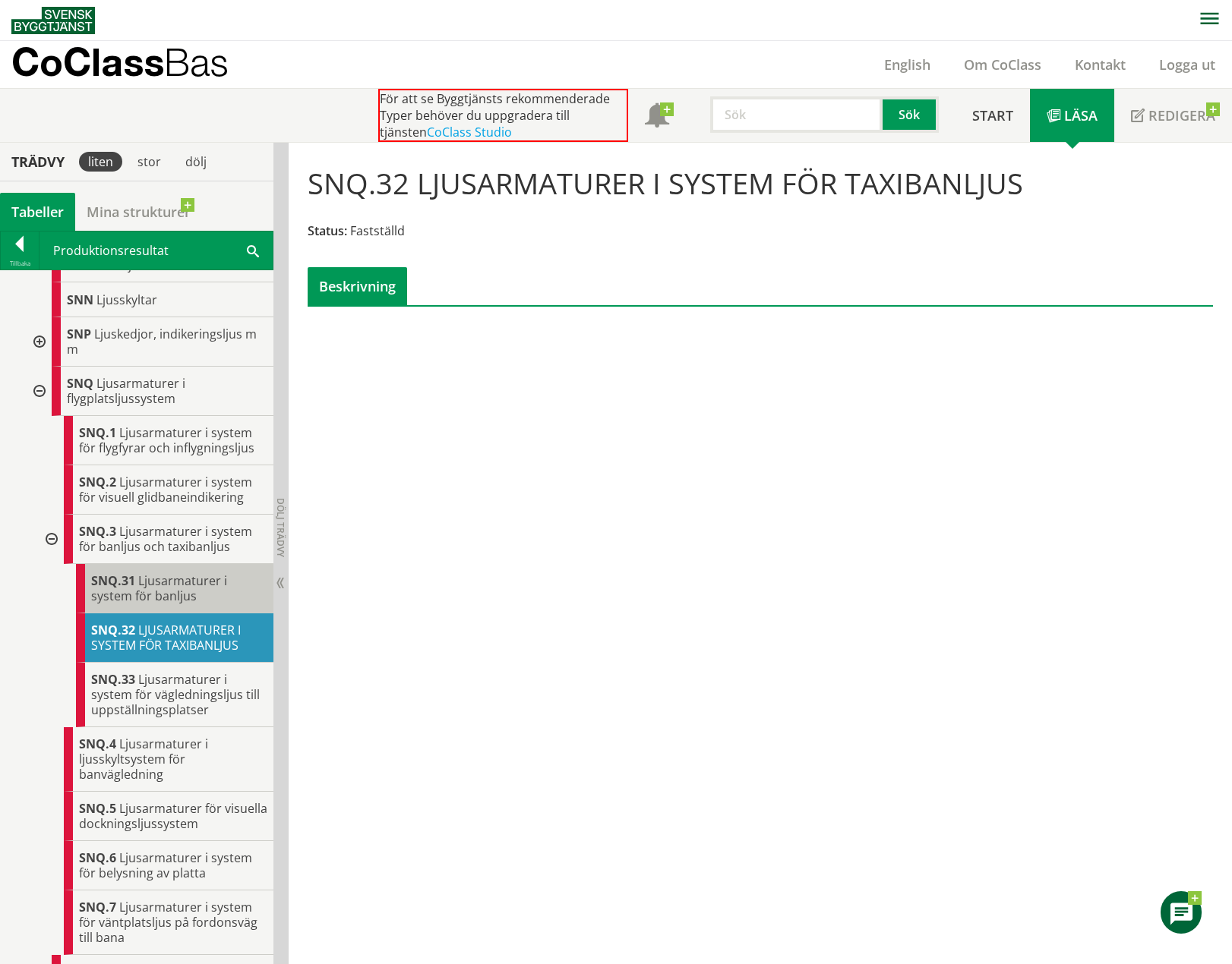
click at [158, 603] on span "Ljusarmaturer i system för banljus" at bounding box center [159, 588] width 136 height 32
